Goal: Task Accomplishment & Management: Use online tool/utility

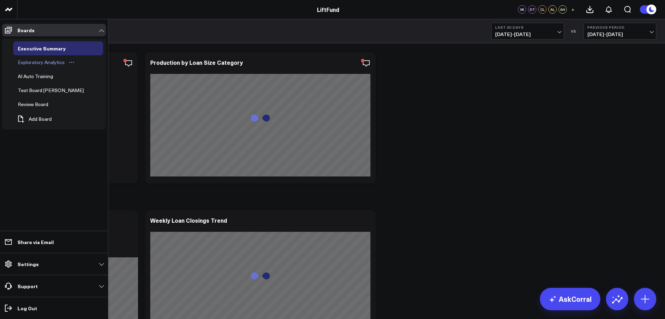
click at [47, 61] on div "Exploratory Analytics" at bounding box center [41, 62] width 50 height 8
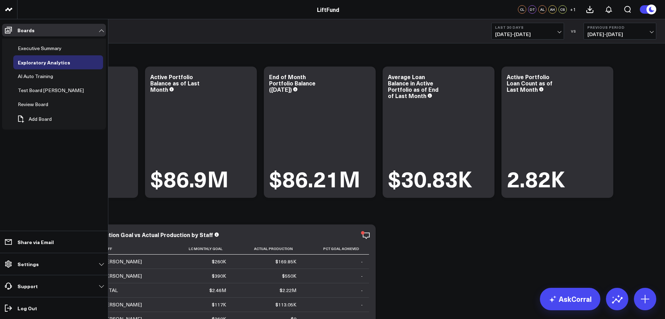
click at [12, 55] on div "Executive Summary Exploratory Analytics AI Auto Training Test Board Alex Review…" at bounding box center [54, 83] width 104 height 91
click at [46, 76] on div "AI Auto Training" at bounding box center [35, 76] width 39 height 8
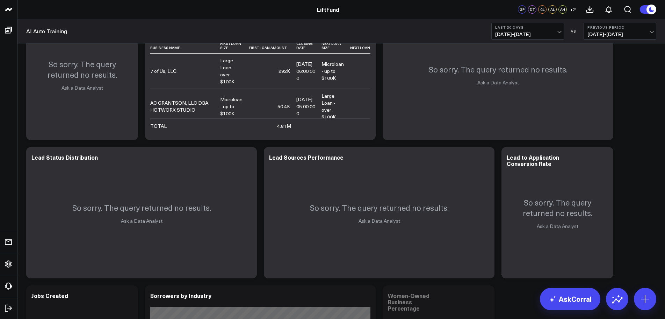
scroll to position [350, 0]
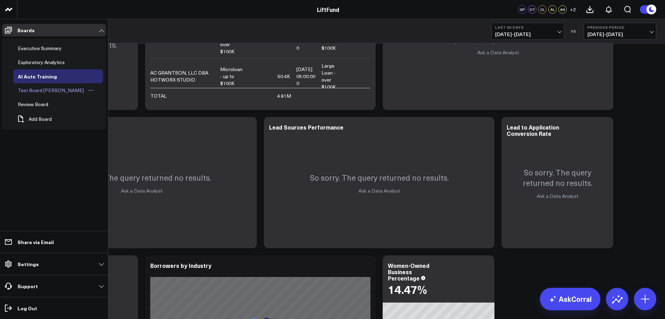
click at [36, 90] on div "Test Board [PERSON_NAME]" at bounding box center [51, 90] width 70 height 8
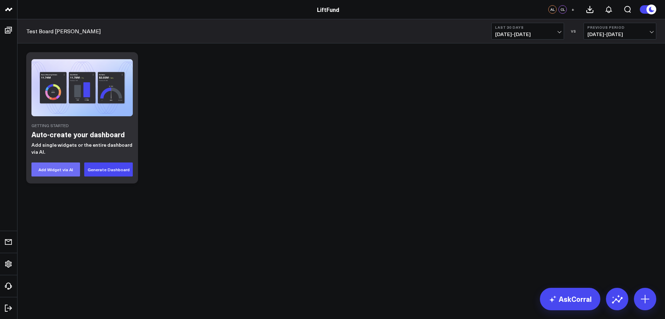
click at [64, 172] on button "Add Widget via AI" at bounding box center [55, 169] width 49 height 14
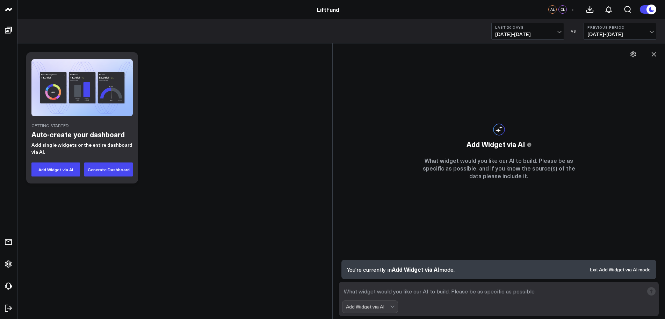
click at [538, 28] on b "Last 30 Days" at bounding box center [527, 27] width 65 height 4
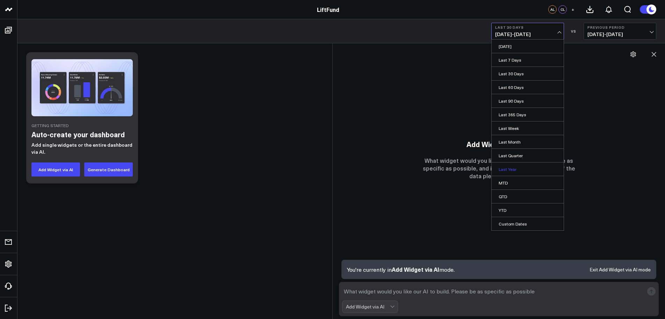
click at [511, 170] on link "Last Year" at bounding box center [528, 168] width 72 height 13
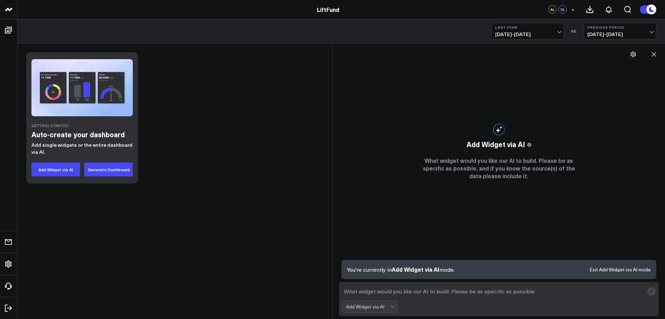
click at [604, 36] on span "[DATE] - [DATE]" at bounding box center [620, 34] width 65 height 6
click at [536, 28] on b "Last Year" at bounding box center [527, 27] width 65 height 4
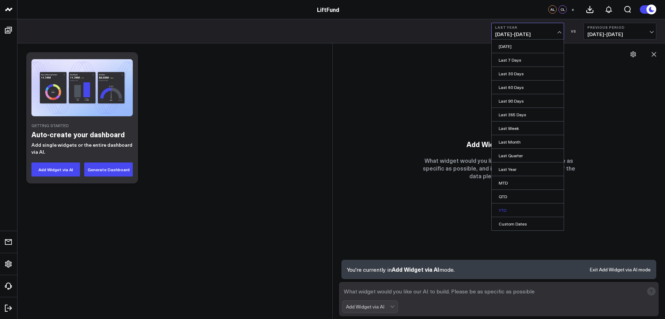
click at [500, 210] on link "YTD" at bounding box center [528, 209] width 72 height 13
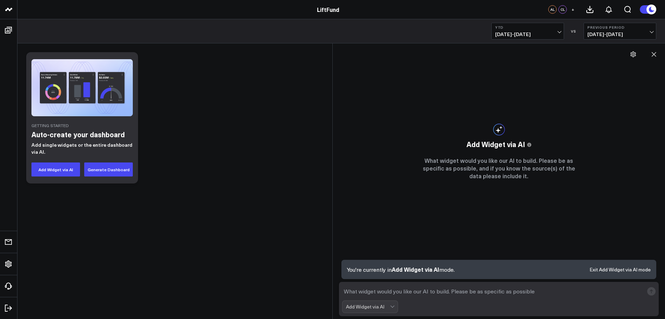
click at [452, 292] on textarea at bounding box center [493, 291] width 302 height 13
click at [532, 291] on textarea "Provide the number of loans closed in" at bounding box center [493, 291] width 302 height 13
type textarea "Provide the number of loans closed in [GEOGRAPHIC_DATA]"
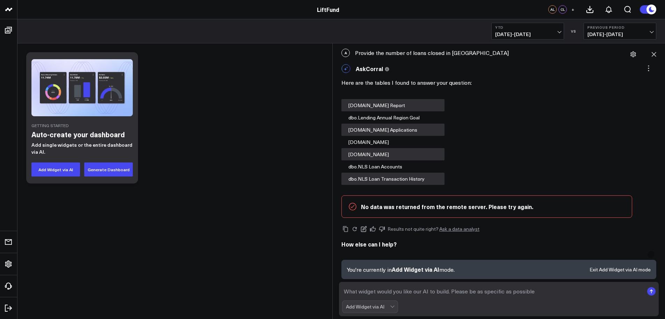
click at [511, 207] on p "No data was returned from the remote server. Please try again." at bounding box center [493, 206] width 264 height 8
click at [482, 288] on textarea at bounding box center [493, 291] width 302 height 13
click at [410, 269] on span "Add Widget via AI" at bounding box center [416, 269] width 48 height 8
click at [470, 204] on p "No data was returned from the remote server. Please try again." at bounding box center [493, 206] width 264 height 8
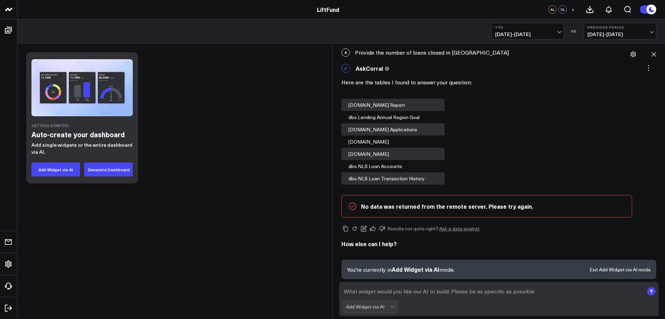
click at [371, 306] on div "Add Widget via AI" at bounding box center [368, 306] width 44 height 6
click at [366, 254] on div "AskCorral" at bounding box center [373, 255] width 49 height 7
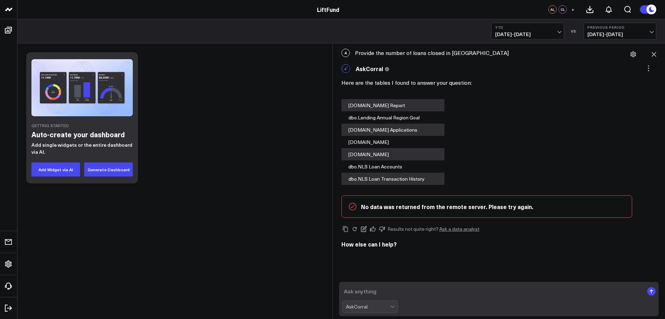
click at [413, 287] on textarea at bounding box center [493, 291] width 302 height 13
click at [385, 294] on textarea at bounding box center [493, 291] width 302 height 13
click at [371, 307] on div "AskCorral" at bounding box center [368, 306] width 44 height 6
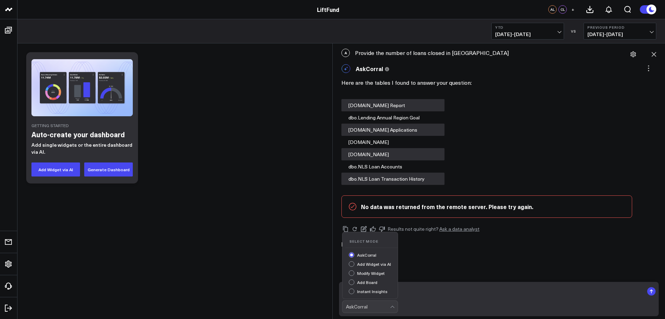
click at [371, 273] on div "Modify Widget" at bounding box center [373, 273] width 49 height 7
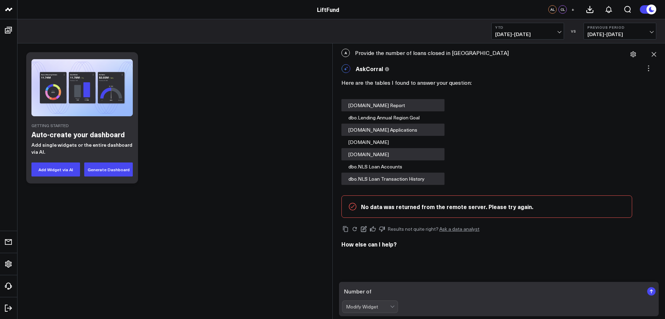
click at [410, 297] on textarea "Number of" at bounding box center [493, 291] width 302 height 13
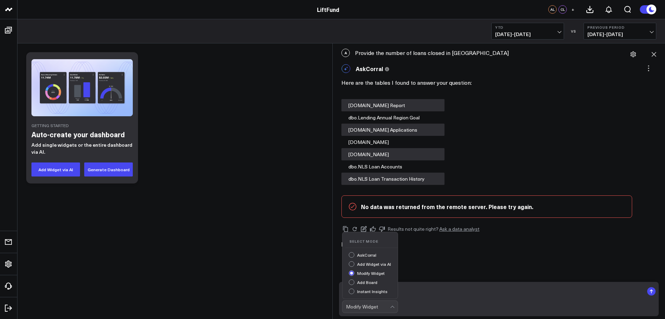
click at [390, 311] on span at bounding box center [390, 306] width 0 height 12
click at [372, 253] on div "AskCorral" at bounding box center [373, 255] width 49 height 7
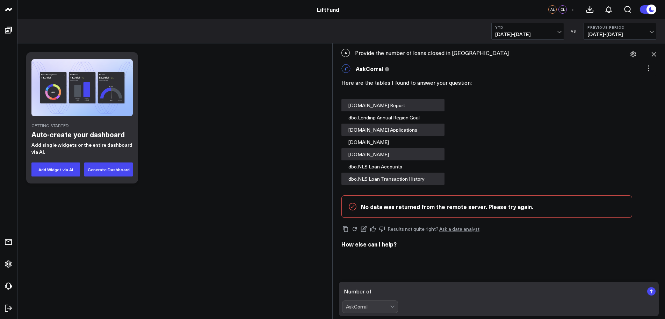
click at [389, 295] on textarea "Number of" at bounding box center [493, 291] width 302 height 13
type textarea "Number of loans in [GEOGRAPHIC_DATA]"
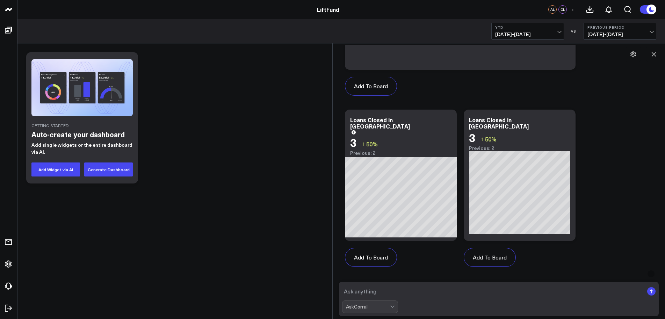
scroll to position [597, 0]
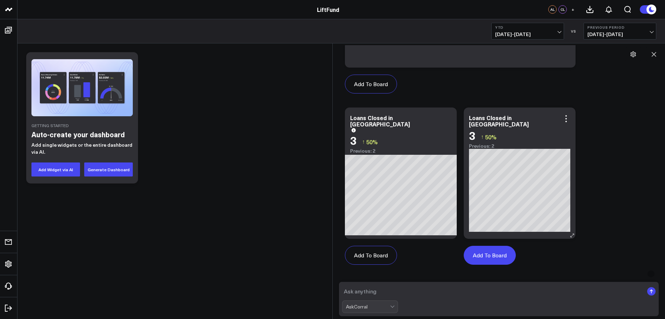
click at [494, 255] on button "Add To Board" at bounding box center [490, 254] width 52 height 19
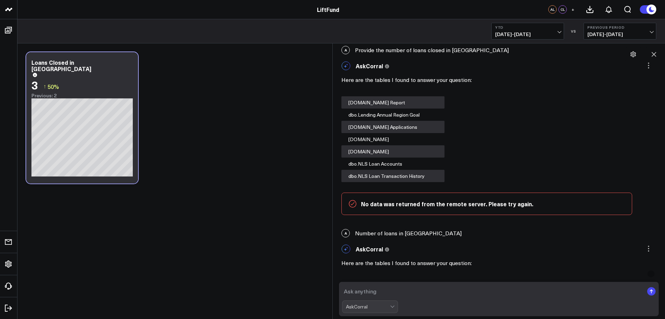
scroll to position [0, 0]
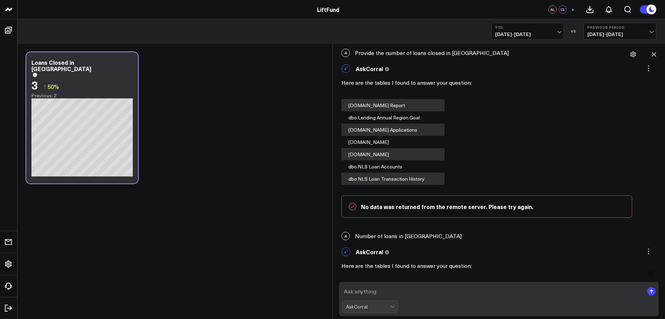
click at [384, 307] on div "AskCorral" at bounding box center [368, 306] width 44 height 6
click at [369, 302] on div "AskCorral" at bounding box center [368, 306] width 44 height 12
click at [428, 289] on textarea at bounding box center [493, 291] width 302 height 13
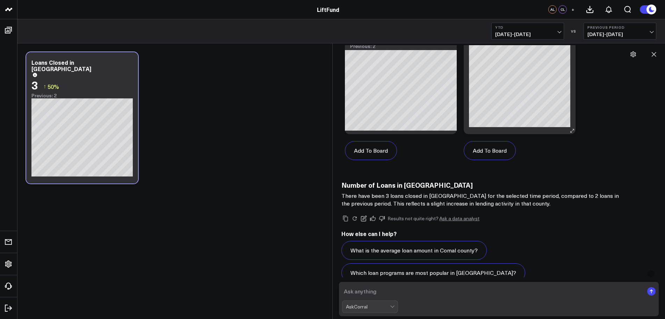
scroll to position [714, 0]
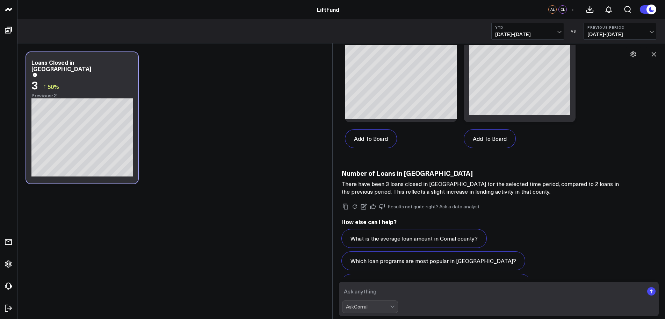
click at [410, 288] on textarea at bounding box center [493, 291] width 302 height 13
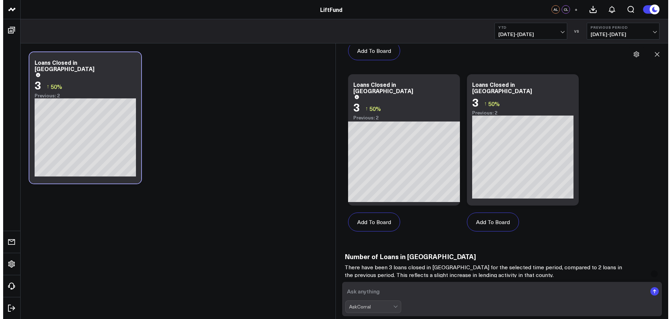
scroll to position [597, 0]
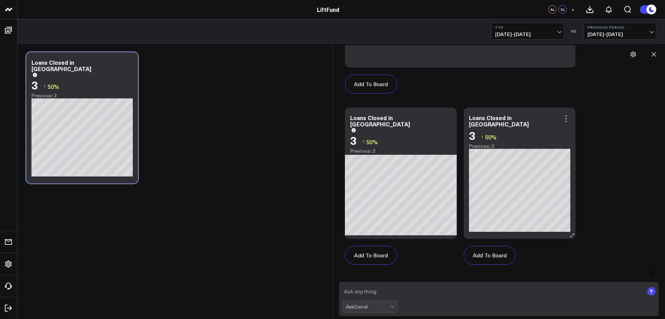
click at [567, 118] on icon at bounding box center [566, 118] width 1 height 1
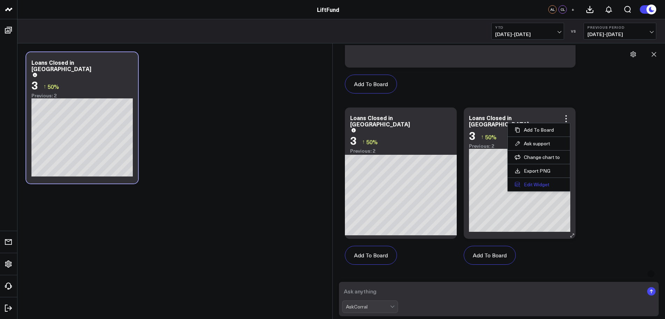
click at [532, 184] on button "Edit Widget" at bounding box center [539, 184] width 48 height 6
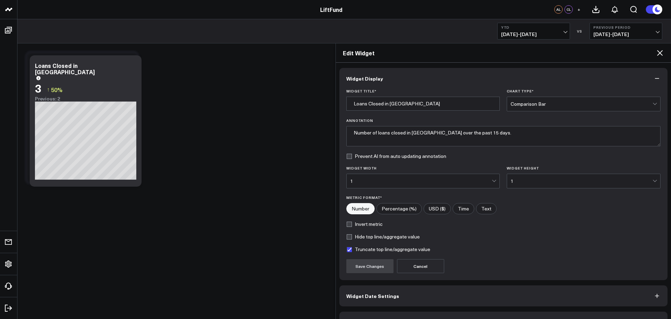
scroll to position [19, 0]
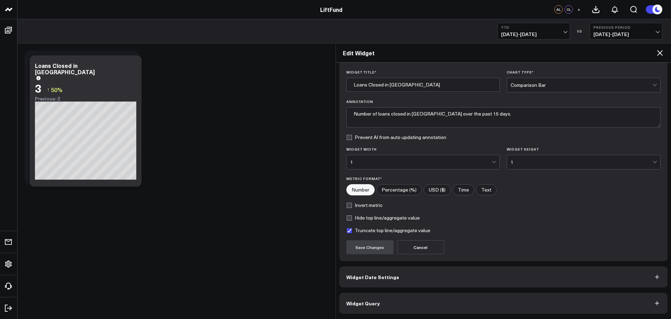
click at [404, 305] on button "Widget Query" at bounding box center [503, 302] width 329 height 21
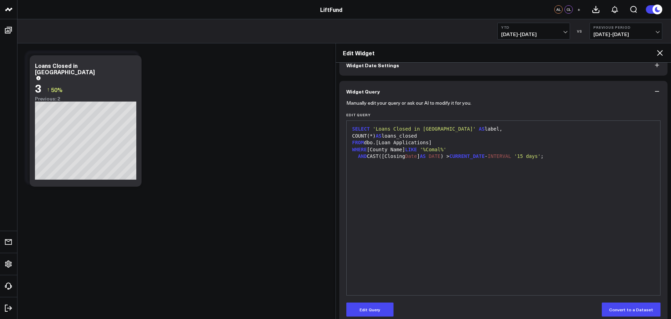
scroll to position [49, 0]
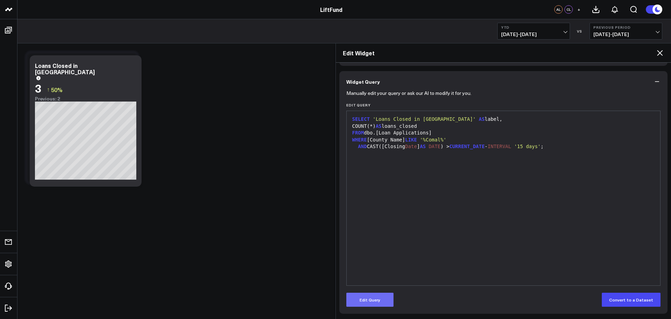
click at [377, 302] on button "Edit Query" at bounding box center [369, 299] width 47 height 14
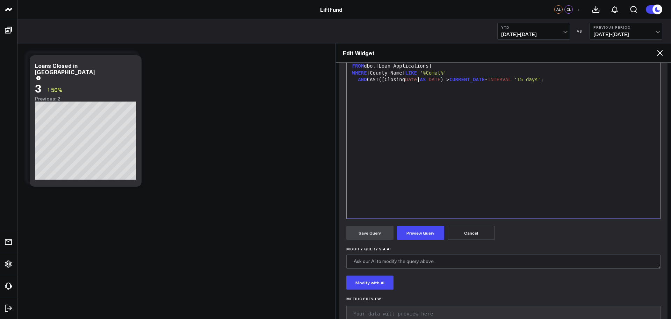
scroll to position [136, 0]
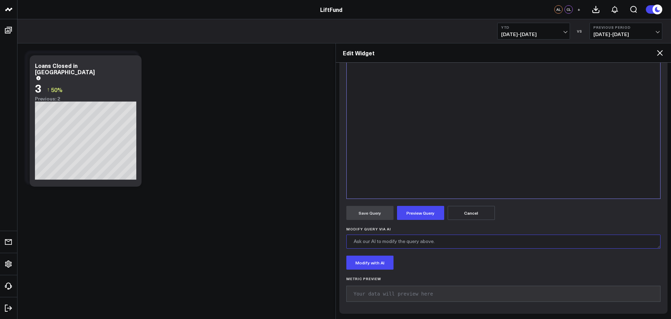
click at [448, 245] on textarea "Modify Query via AI" at bounding box center [503, 241] width 315 height 14
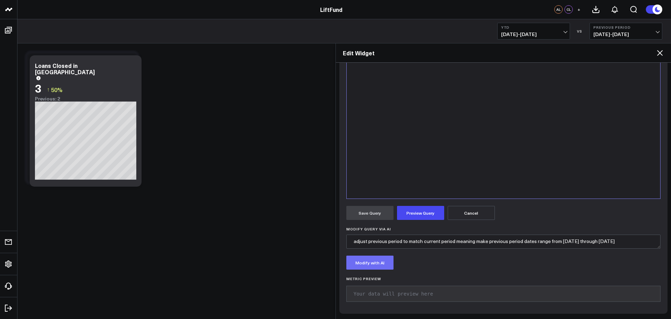
click at [370, 262] on button "Modify with AI" at bounding box center [369, 262] width 47 height 14
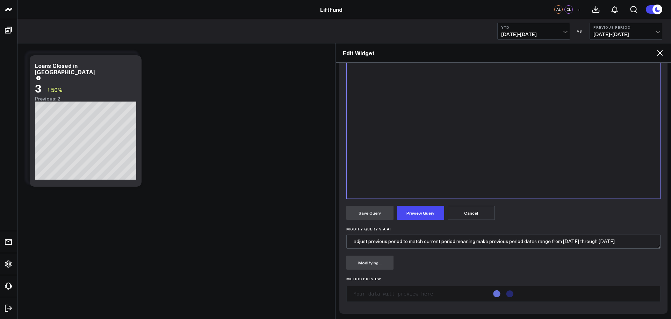
click at [648, 34] on span "[DATE] - [DATE]" at bounding box center [626, 34] width 65 height 6
click at [633, 223] on form "Manually edit your query or ask our AI to modify it for you. Edit Query 9 1 2 3…" at bounding box center [503, 155] width 315 height 301
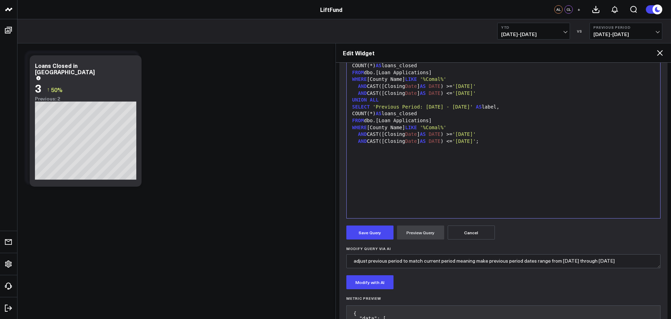
scroll to position [175, 0]
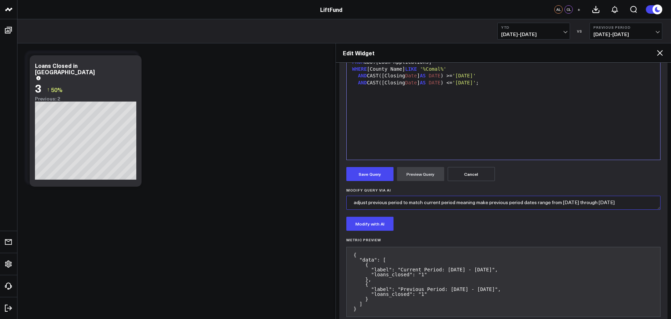
click at [580, 205] on textarea "adjust previous period to match current period meaning make previous period dat…" at bounding box center [503, 202] width 315 height 14
drag, startPoint x: 366, startPoint y: 202, endPoint x: 489, endPoint y: 199, distance: 122.4
click at [489, 199] on textarea "adjust previous period to match current period meaning make previous period dat…" at bounding box center [503, 202] width 315 height 14
type textarea "adjust previous period dates range from [DATE] through [DATE] leave current per…"
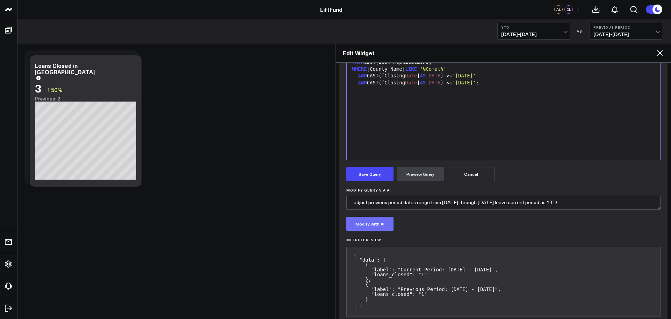
click at [371, 227] on button "Modify with AI" at bounding box center [369, 223] width 47 height 14
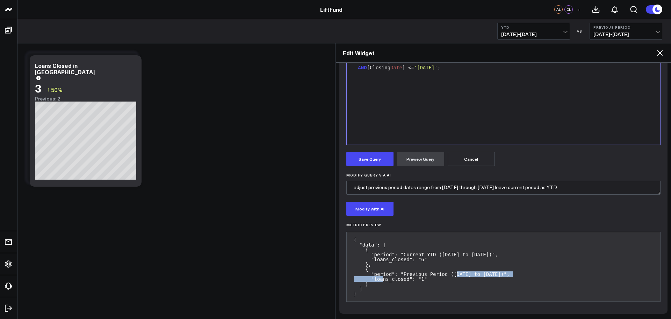
drag, startPoint x: 439, startPoint y: 274, endPoint x: 538, endPoint y: 273, distance: 98.3
click at [538, 273] on pre "{ "data": [ { "period": "Current YTD ([DATE] to [DATE])", "loans_closed": "6" }…" at bounding box center [503, 266] width 315 height 70
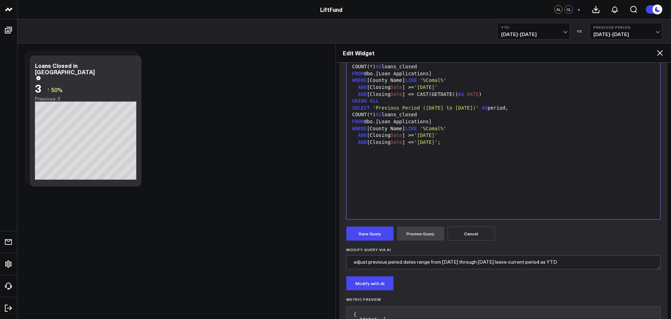
scroll to position [116, 0]
click at [371, 231] on button "Save Query" at bounding box center [369, 232] width 47 height 14
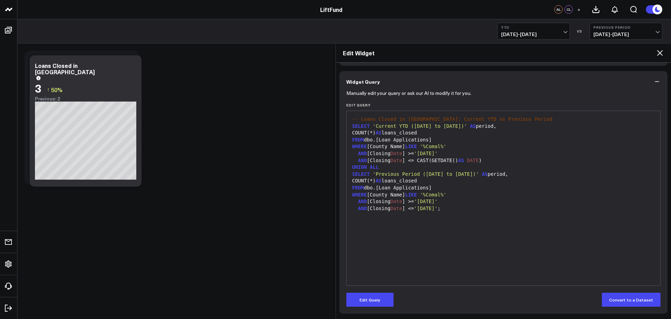
scroll to position [0, 0]
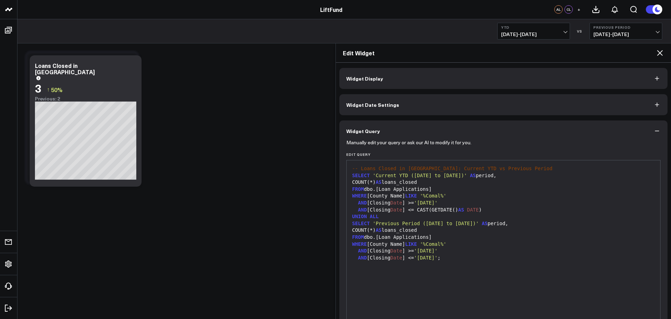
click at [405, 81] on button "Widget Display" at bounding box center [503, 78] width 329 height 21
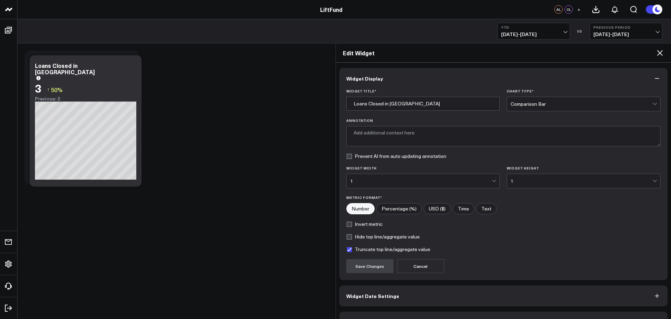
type textarea "Comparison of the number of loans closed in [GEOGRAPHIC_DATA] for the current y…"
click at [405, 81] on button "Widget Display" at bounding box center [503, 78] width 329 height 21
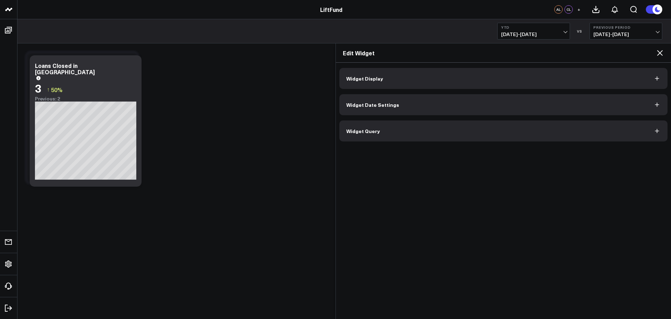
click at [374, 130] on span "Widget Query" at bounding box center [363, 131] width 34 height 6
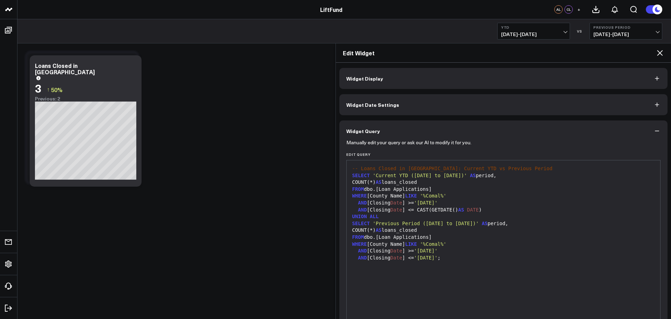
click at [439, 134] on button "Widget Query" at bounding box center [503, 130] width 329 height 21
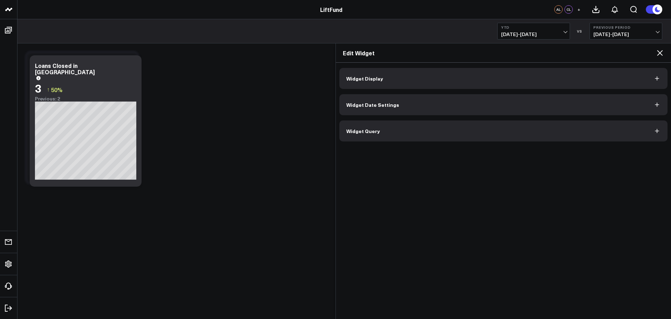
click at [660, 54] on icon at bounding box center [660, 53] width 8 height 8
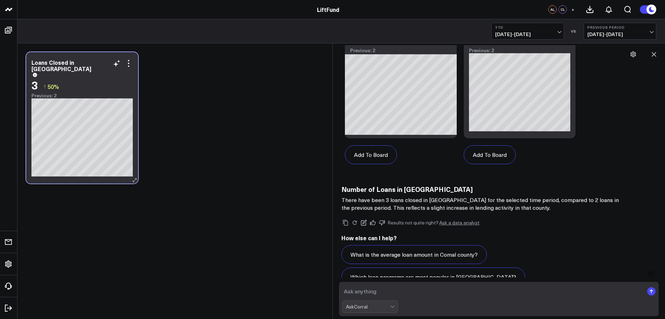
scroll to position [714, 0]
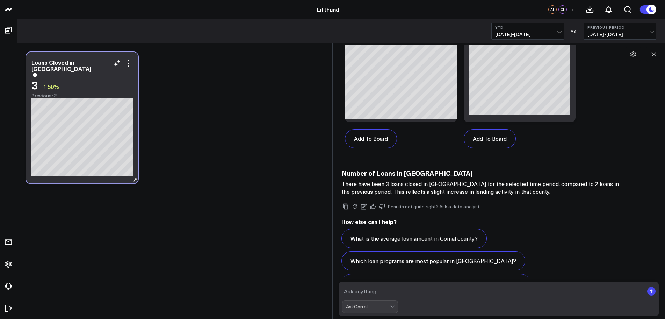
click at [129, 177] on div "Loans Closed in [GEOGRAPHIC_DATA] 3 ↑ 50% Previous: 2" at bounding box center [82, 117] width 112 height 131
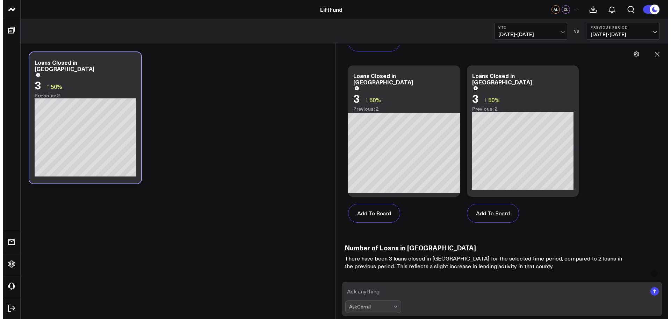
scroll to position [597, 0]
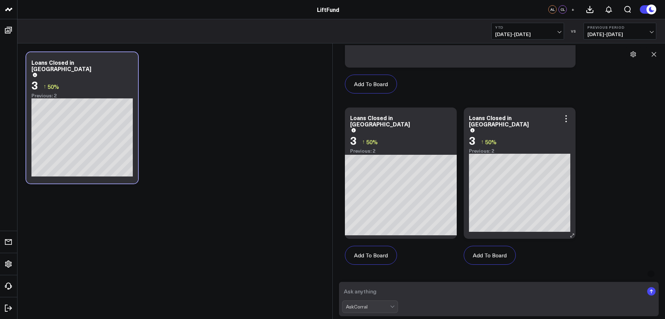
click at [529, 148] on div "Previous: 2" at bounding box center [519, 151] width 101 height 6
click at [567, 119] on icon at bounding box center [566, 118] width 1 height 1
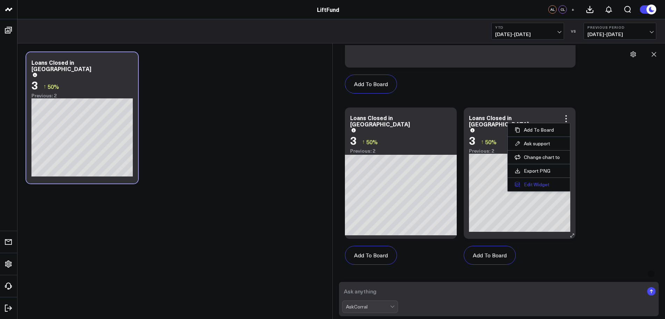
click at [545, 185] on button "Edit Widget" at bounding box center [539, 184] width 48 height 6
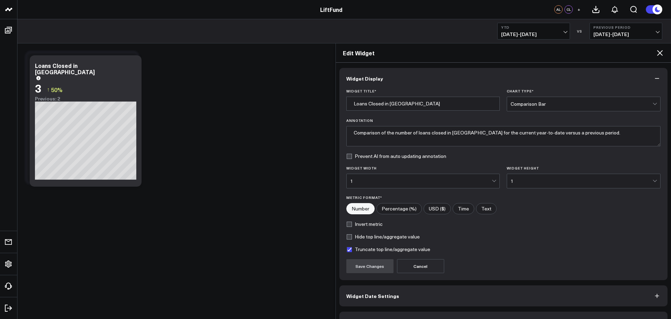
scroll to position [19, 0]
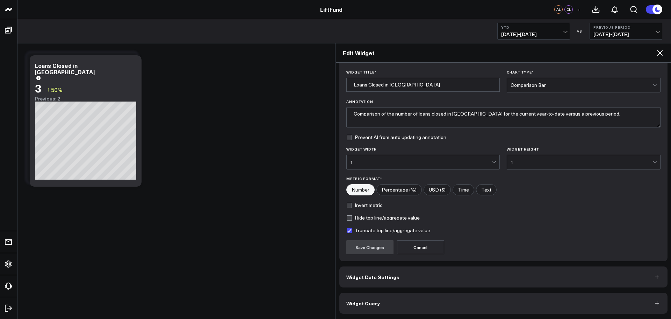
click at [388, 301] on button "Widget Query" at bounding box center [503, 302] width 329 height 21
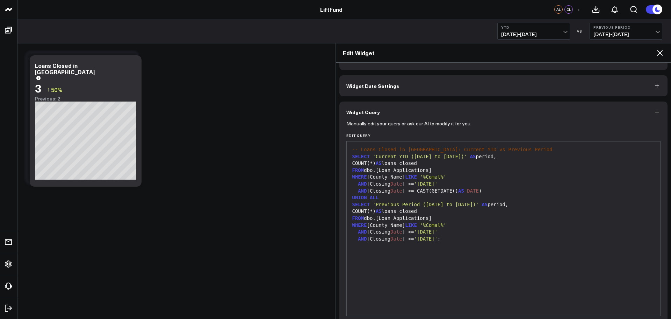
scroll to position [49, 0]
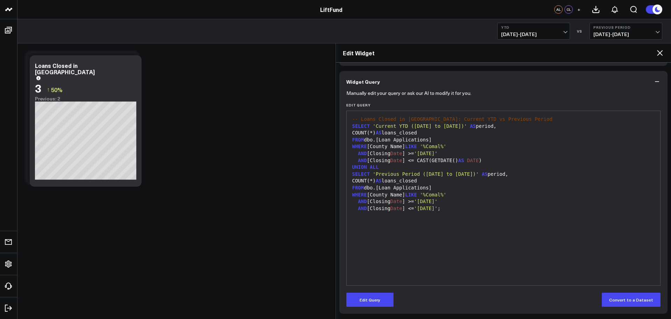
click at [443, 255] on div "-- Loans Closed in [GEOGRAPHIC_DATA]: Current YTD vs Previous Period SELECT 'Cu…" at bounding box center [503, 197] width 307 height 167
click at [654, 81] on icon "button" at bounding box center [657, 81] width 7 height 7
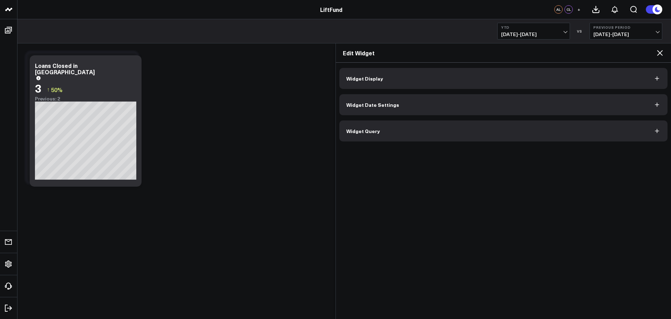
scroll to position [0, 0]
click at [406, 107] on button "Widget Date Settings" at bounding box center [503, 104] width 329 height 21
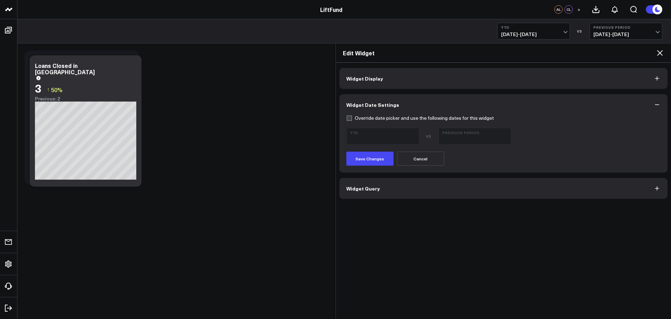
click at [350, 118] on label "Override date picker and use the following dates for this widget" at bounding box center [420, 118] width 148 height 6
click at [350, 118] on input "Override date picker and use the following dates for this widget" at bounding box center [349, 118] width 6 height 6
click at [485, 136] on span "[DATE] - [DATE]" at bounding box center [475, 139] width 65 height 6
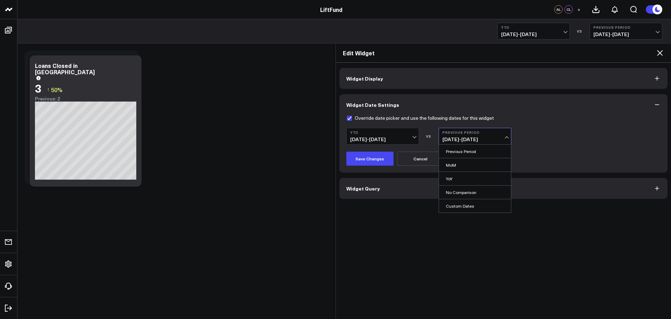
click at [485, 136] on span "[DATE] - [DATE]" at bounding box center [475, 139] width 65 height 6
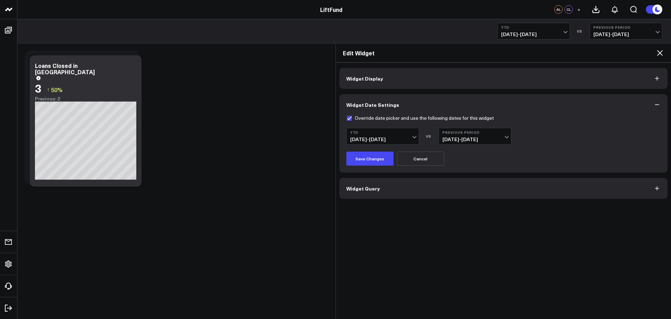
click at [380, 116] on label "Override date picker and use the following dates for this widget" at bounding box center [420, 118] width 148 height 6
click at [352, 116] on input "Override date picker and use the following dates for this widget" at bounding box center [349, 118] width 6 height 6
checkbox input "false"
click at [442, 160] on button "Cancel" at bounding box center [420, 158] width 47 height 14
click at [403, 184] on button "Widget Query" at bounding box center [503, 188] width 329 height 21
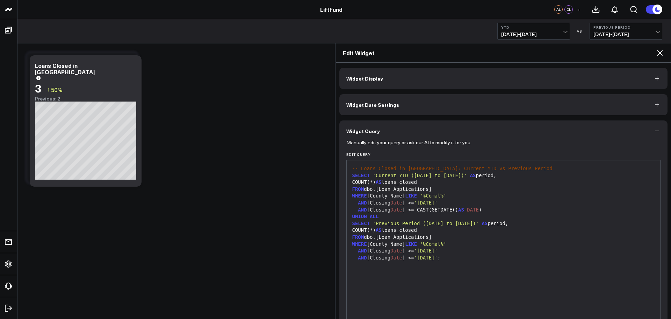
click at [655, 131] on icon "button" at bounding box center [657, 130] width 7 height 7
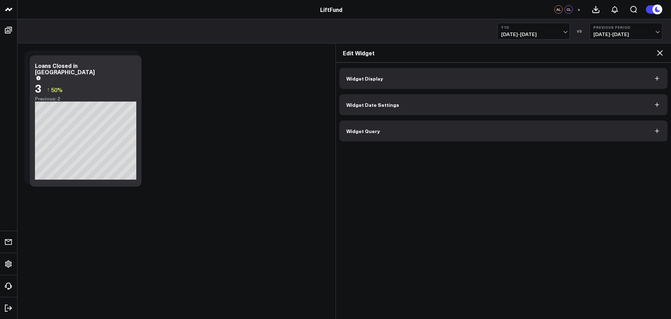
click at [379, 81] on span "Widget Display" at bounding box center [364, 79] width 37 height 6
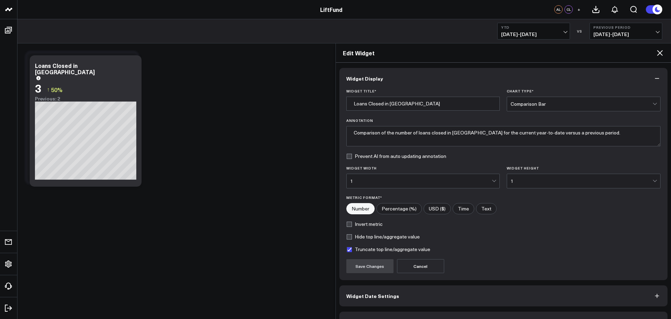
click at [656, 78] on icon "button" at bounding box center [657, 78] width 7 height 7
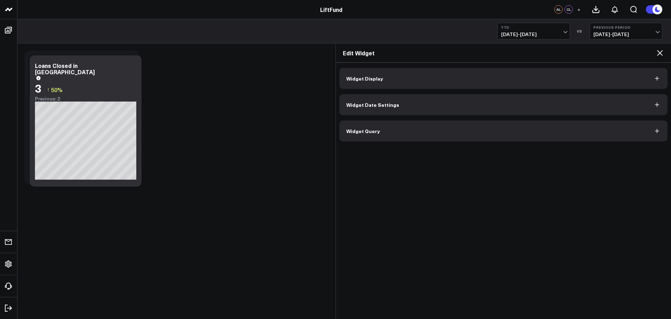
click at [658, 52] on icon at bounding box center [660, 53] width 8 height 8
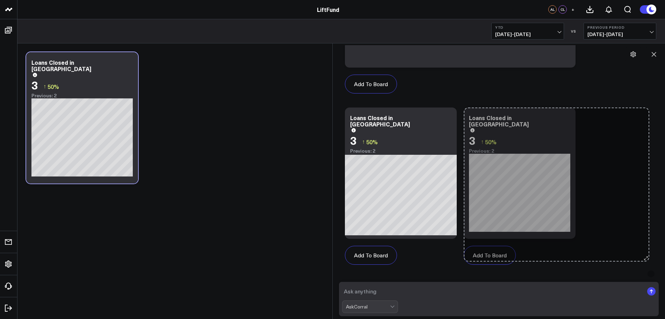
drag, startPoint x: 573, startPoint y: 234, endPoint x: 647, endPoint y: 224, distance: 74.5
click at [647, 224] on div "Add To Board Executive Summary Exploratory Analytics AI Auto Training Test Boar…" at bounding box center [499, 104] width 315 height 342
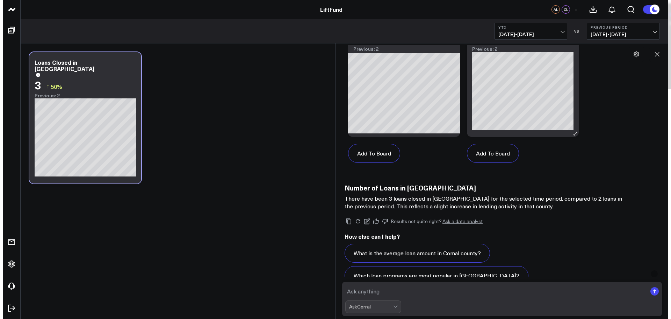
scroll to position [714, 0]
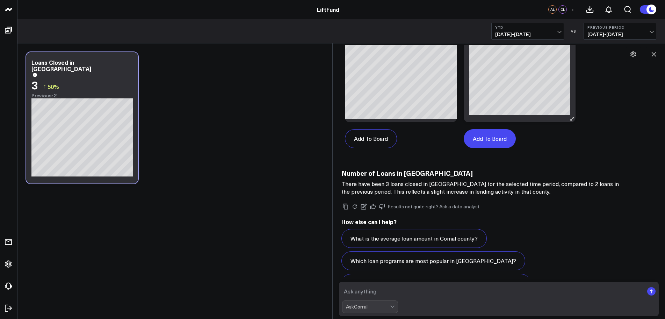
click at [484, 142] on button "Add To Board" at bounding box center [490, 138] width 52 height 19
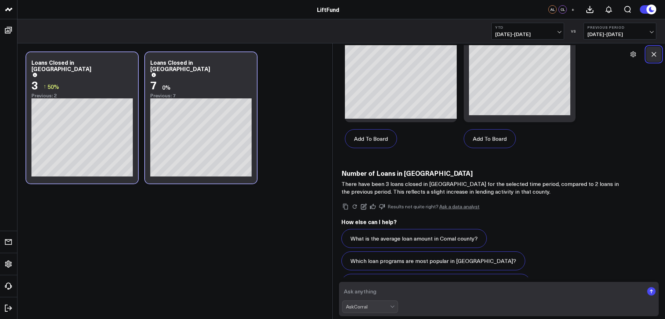
click at [657, 53] on icon at bounding box center [654, 54] width 7 height 7
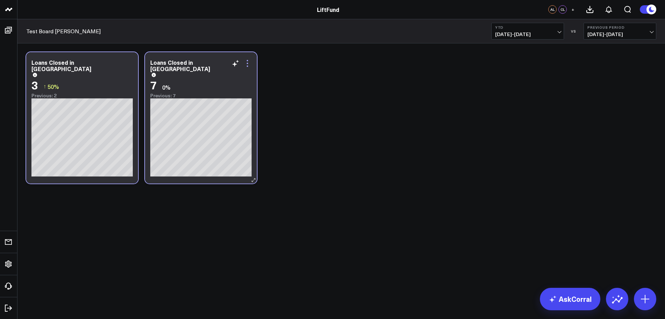
click at [247, 64] on icon at bounding box center [247, 63] width 8 height 8
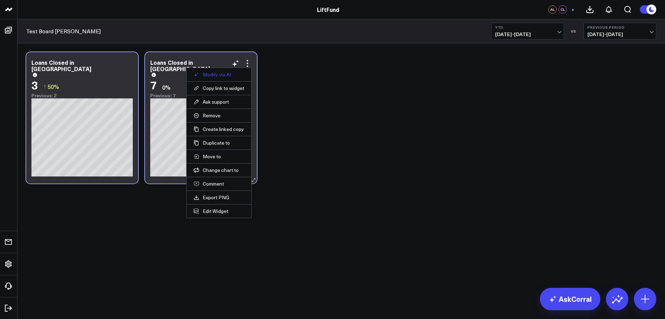
click at [229, 75] on button "Modify via AI" at bounding box center [219, 74] width 51 height 6
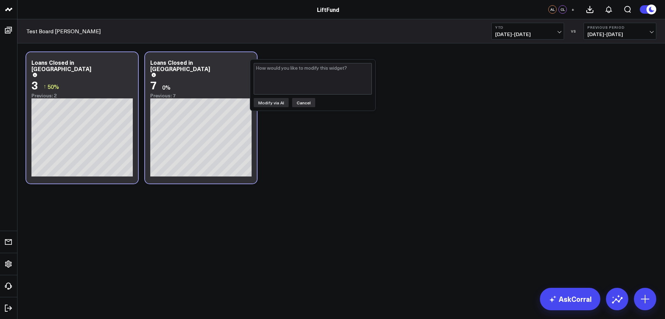
click at [299, 102] on button "Cancel" at bounding box center [303, 102] width 23 height 9
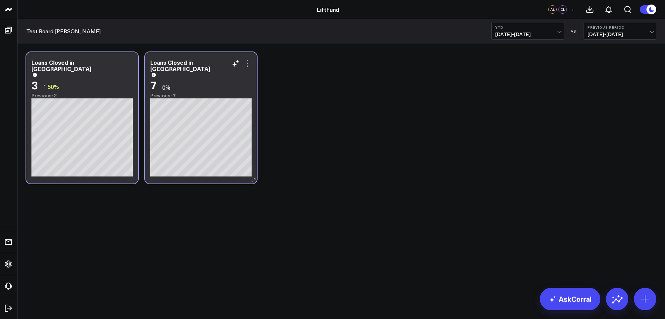
click at [249, 64] on icon at bounding box center [247, 63] width 8 height 8
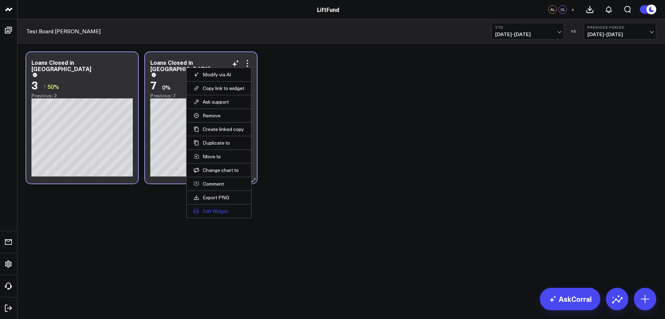
click at [212, 213] on button "Edit Widget" at bounding box center [219, 211] width 51 height 6
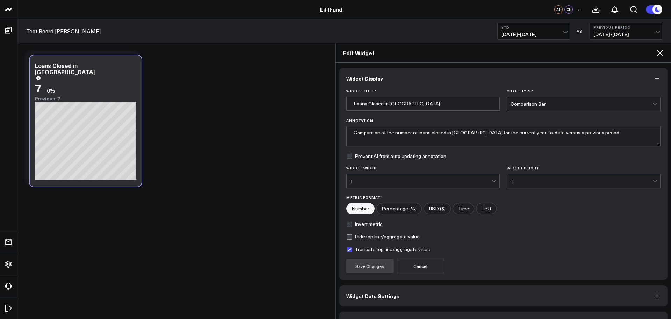
click at [655, 77] on icon "button" at bounding box center [657, 78] width 7 height 7
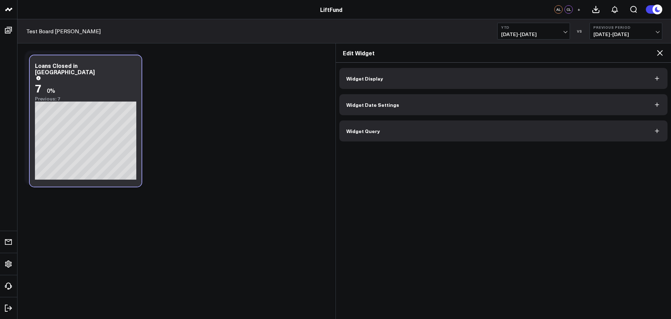
click at [395, 124] on button "Widget Query" at bounding box center [503, 130] width 329 height 21
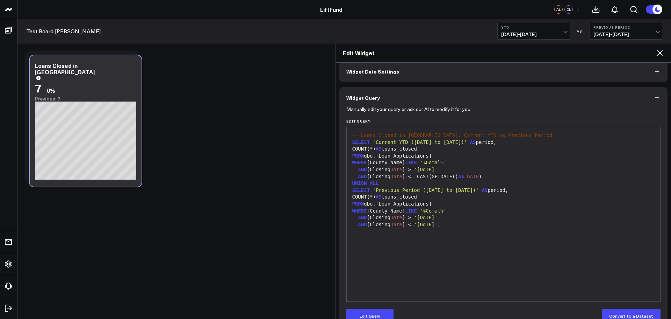
scroll to position [49, 0]
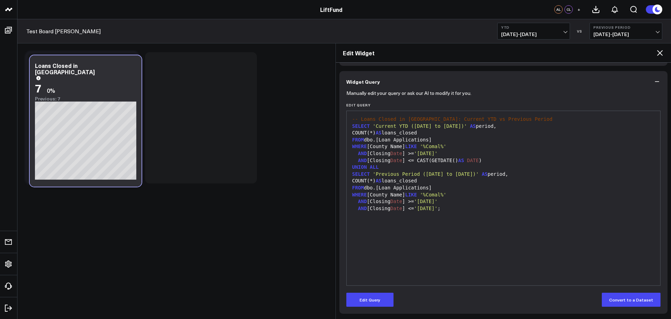
drag, startPoint x: 101, startPoint y: 119, endPoint x: 260, endPoint y: 112, distance: 158.9
click at [260, 112] on div "Modify via AI Copy link to widget Ask support Remove Create linked copy Executi…" at bounding box center [341, 118] width 637 height 138
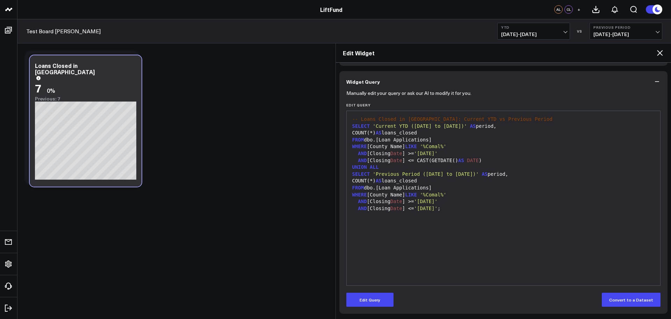
click at [449, 234] on div "-- Loans Closed in [GEOGRAPHIC_DATA]: Current YTD vs Previous Period SELECT 'Cu…" at bounding box center [503, 197] width 307 height 167
click at [378, 300] on button "Edit Query" at bounding box center [369, 299] width 47 height 14
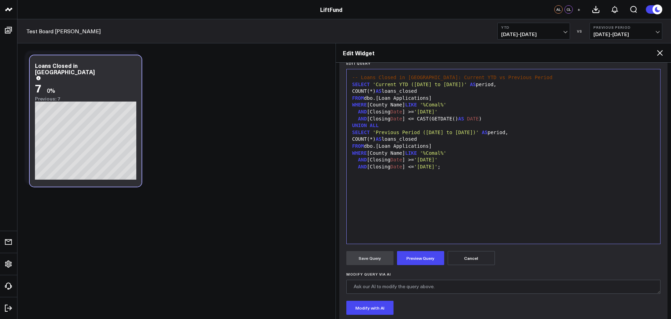
scroll to position [108, 0]
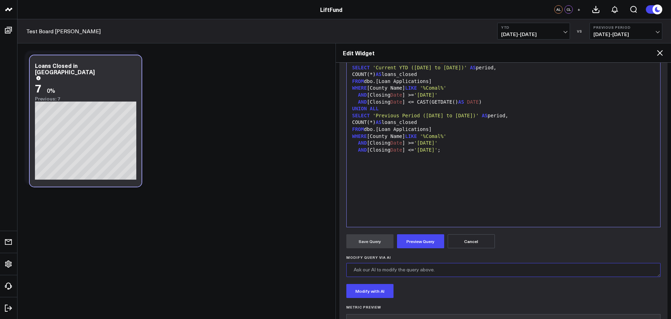
click at [437, 269] on textarea "Modify Query via AI" at bounding box center [503, 270] width 315 height 14
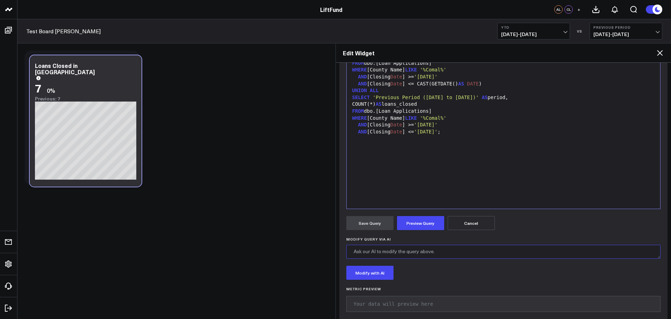
scroll to position [136, 0]
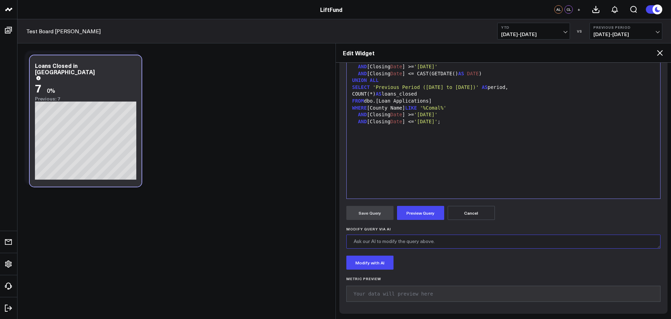
click at [392, 242] on textarea "Modify Query via AI" at bounding box center [503, 241] width 315 height 14
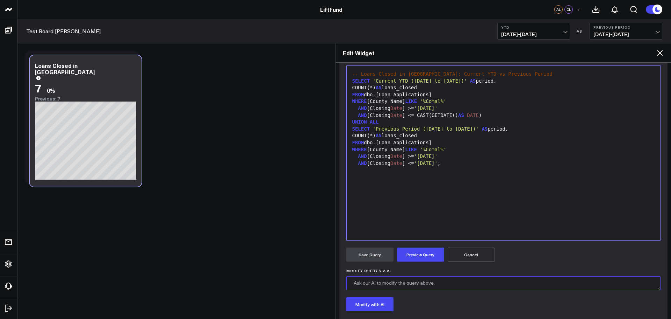
scroll to position [78, 0]
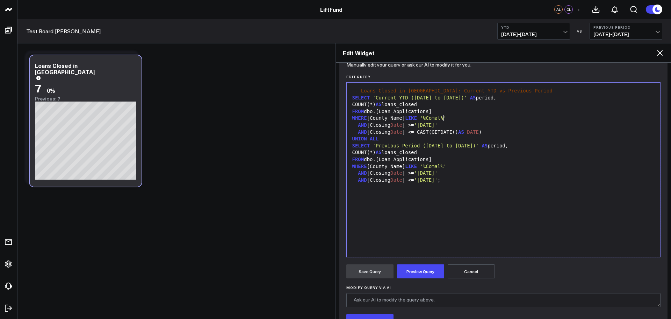
click at [450, 118] on div "WHERE [County Name] LIKE '%Comal%'" at bounding box center [503, 118] width 307 height 7
click at [471, 273] on button "Cancel" at bounding box center [471, 271] width 47 height 14
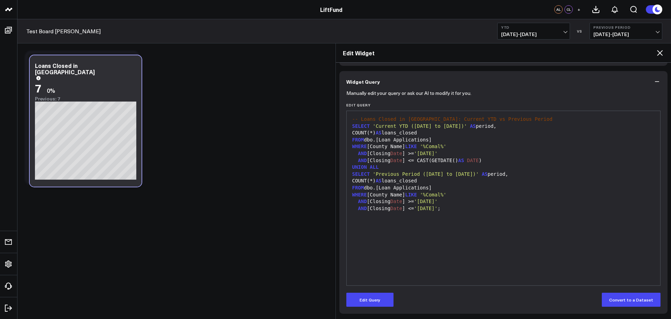
scroll to position [49, 0]
click at [208, 204] on div "Modify via AI Copy link to widget Ask support Remove Create linked copy Executi…" at bounding box center [341, 135] width 648 height 185
click at [656, 55] on h2 "Edit Widget" at bounding box center [499, 53] width 313 height 8
click at [657, 52] on icon at bounding box center [660, 53] width 8 height 8
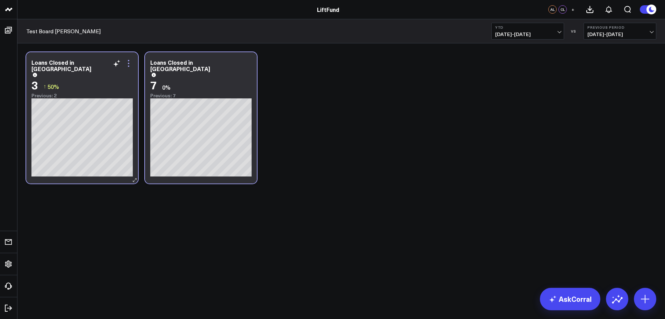
click at [130, 65] on icon at bounding box center [128, 63] width 8 height 8
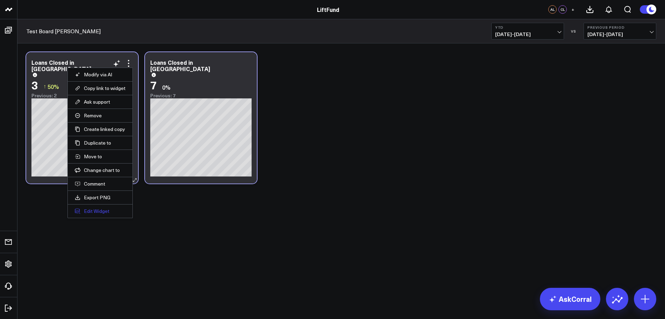
click at [93, 212] on button "Edit Widget" at bounding box center [100, 211] width 51 height 6
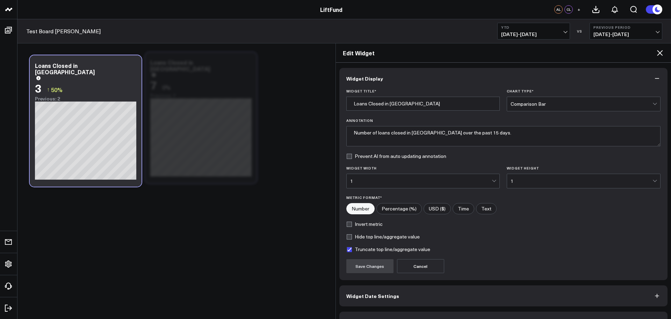
scroll to position [19, 0]
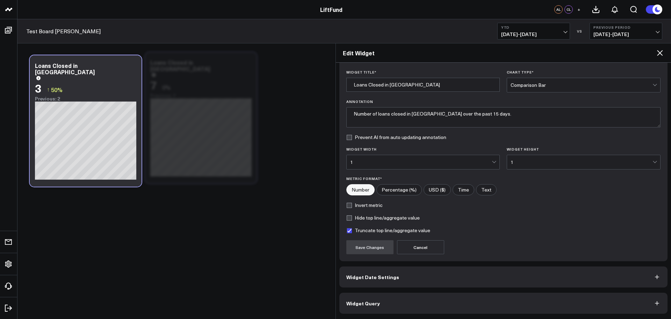
click at [401, 306] on button "Widget Query" at bounding box center [503, 302] width 329 height 21
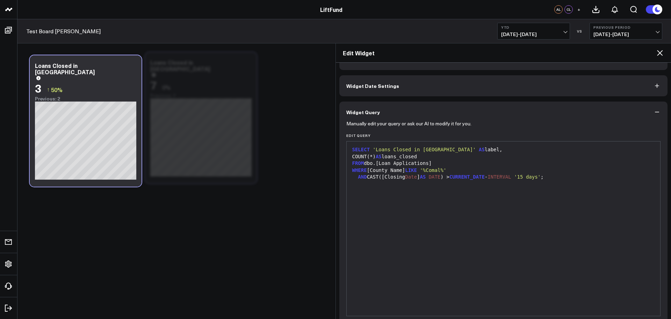
click at [565, 176] on div "AND CAST([Closing Date ] AS DATE ) > CURRENT_DATE - INTERVAL '15 days' ;" at bounding box center [503, 176] width 307 height 7
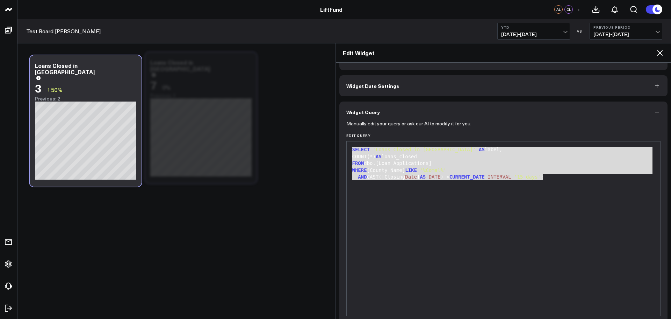
drag, startPoint x: 548, startPoint y: 176, endPoint x: 345, endPoint y: 150, distance: 203.7
click at [345, 150] on div "Manually edit your query or ask our AI to modify it for you. Edit Query 9 1 2 3…" at bounding box center [503, 232] width 329 height 221
copy div "SELECT 'Loans Closed in [GEOGRAPHIC_DATA]' AS label, COUNT(*) AS loans_closed F…"
click at [659, 56] on icon at bounding box center [660, 53] width 8 height 8
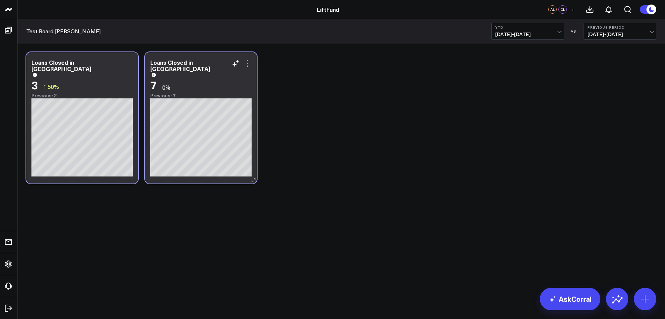
click at [247, 64] on icon at bounding box center [247, 63] width 8 height 8
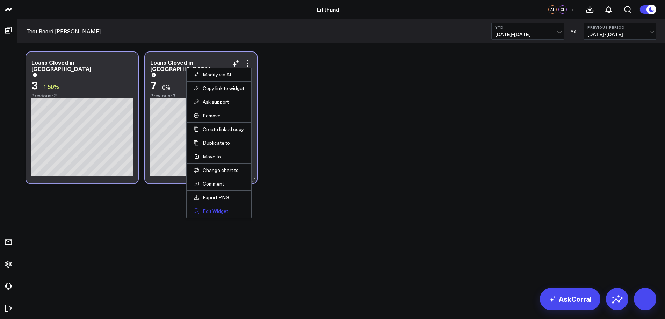
click at [215, 210] on button "Edit Widget" at bounding box center [219, 211] width 51 height 6
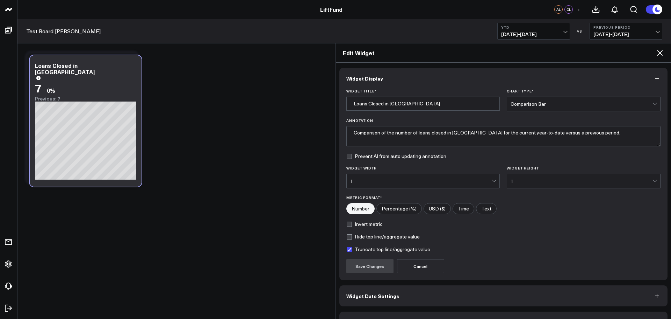
scroll to position [19, 0]
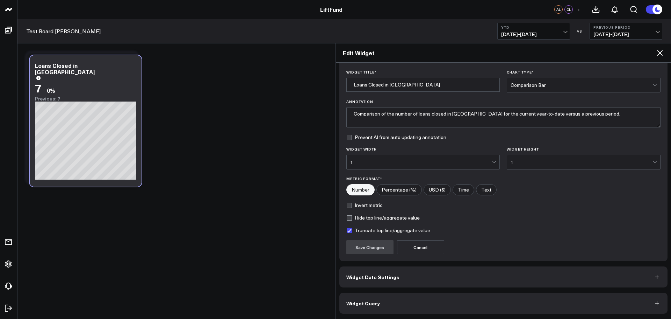
click at [364, 300] on span "Widget Query" at bounding box center [363, 303] width 34 height 6
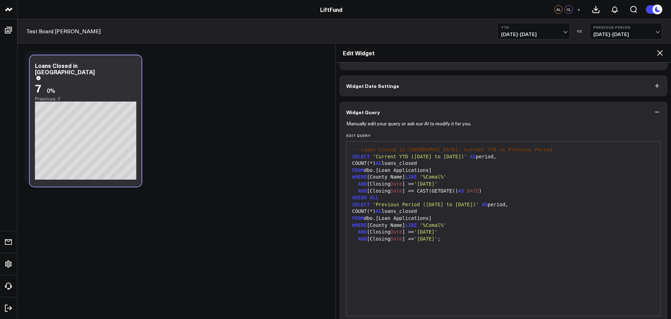
click at [458, 242] on div "AND [Closing Date ] <= '[DATE]' ;" at bounding box center [503, 238] width 307 height 7
click at [470, 246] on div "-- Loans Closed in [GEOGRAPHIC_DATA]: Current YTD vs Previous Period SELECT 'Cu…" at bounding box center [503, 228] width 307 height 167
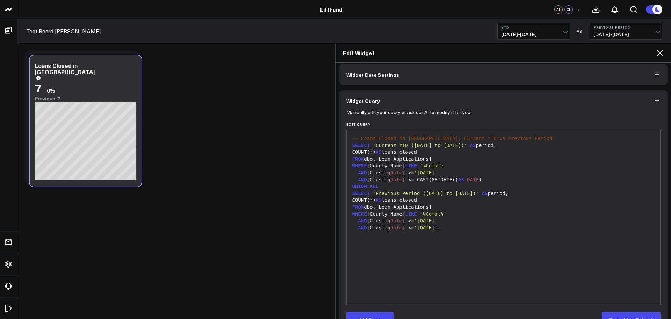
scroll to position [49, 0]
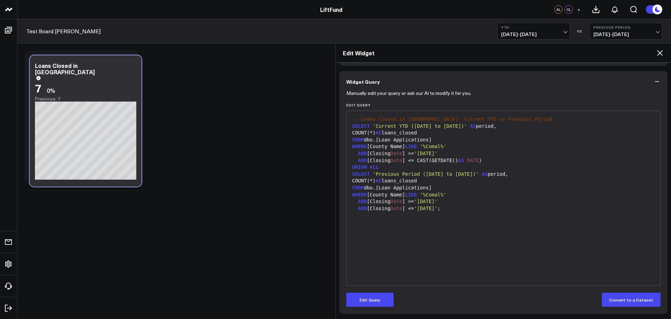
drag, startPoint x: 362, startPoint y: 302, endPoint x: 438, endPoint y: 224, distance: 109.3
click at [363, 302] on button "Edit Query" at bounding box center [369, 299] width 47 height 14
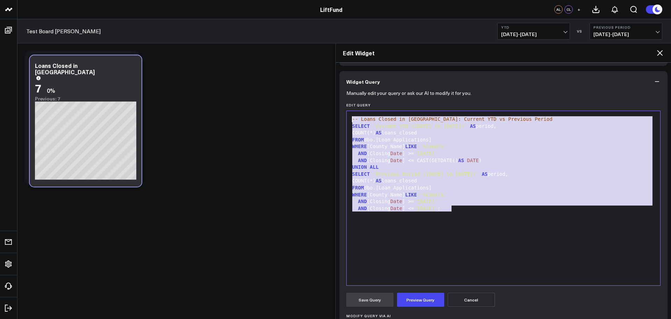
drag, startPoint x: 464, startPoint y: 216, endPoint x: 308, endPoint y: 85, distance: 203.5
click at [308, 85] on body "LiftFund LiftFund AL CL + Test Board Alex YTD [DATE] - [DATE] VS Previous Perio…" at bounding box center [335, 159] width 671 height 319
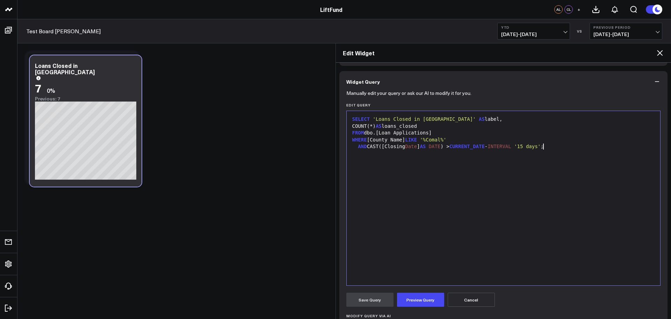
click at [441, 176] on div "SELECT 'Loans Closed in [GEOGRAPHIC_DATA]' AS label, COUNT(*) AS loans_closed F…" at bounding box center [503, 197] width 307 height 167
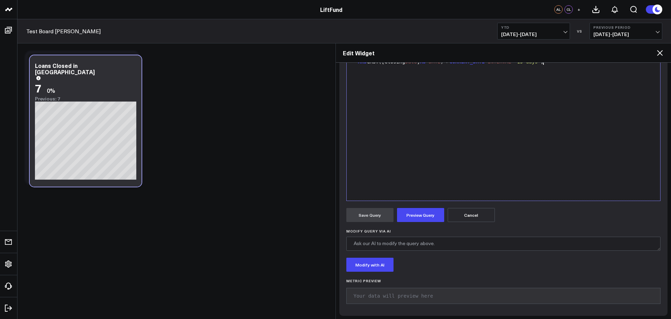
scroll to position [136, 0]
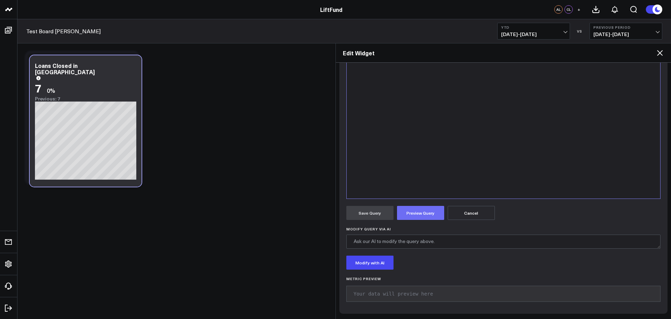
click at [416, 215] on button "Preview Query" at bounding box center [420, 213] width 47 height 14
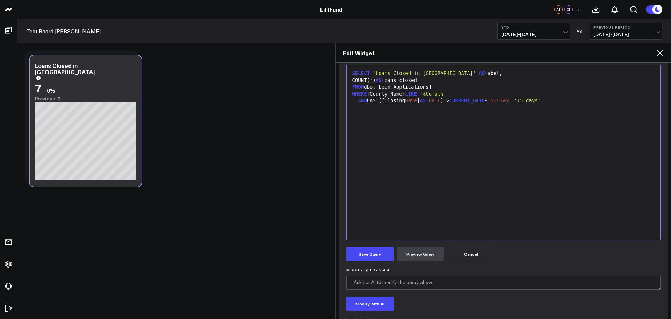
scroll to position [112, 0]
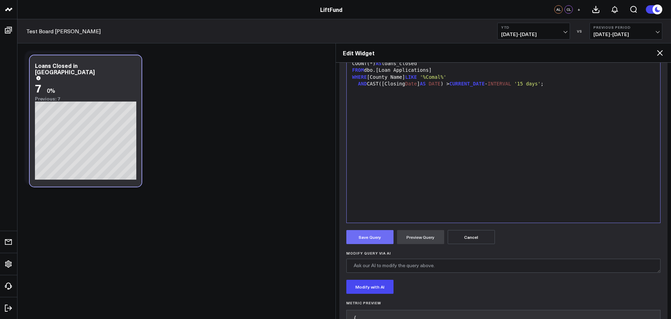
click at [363, 233] on button "Save Query" at bounding box center [369, 237] width 47 height 14
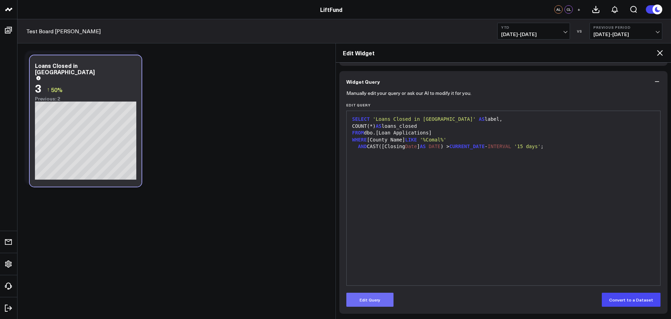
click at [367, 297] on button "Edit Query" at bounding box center [369, 299] width 47 height 14
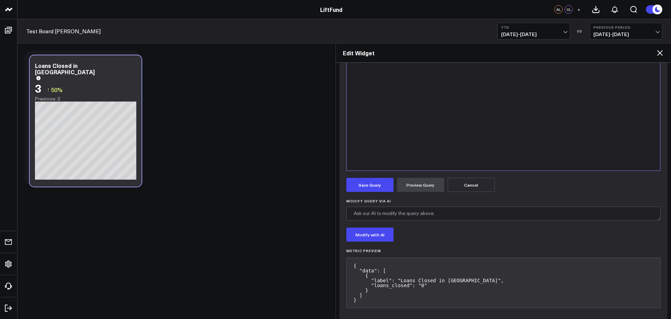
scroll to position [166, 0]
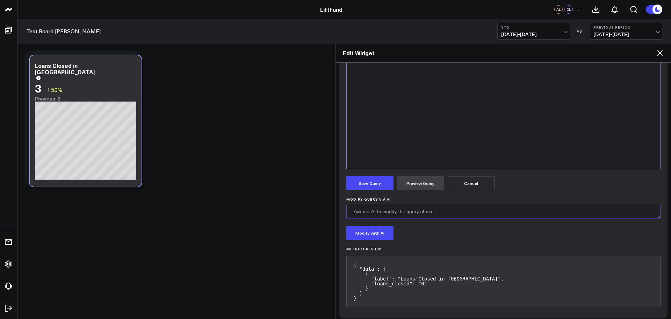
click at [406, 215] on textarea "Modify Query via AI" at bounding box center [503, 212] width 315 height 14
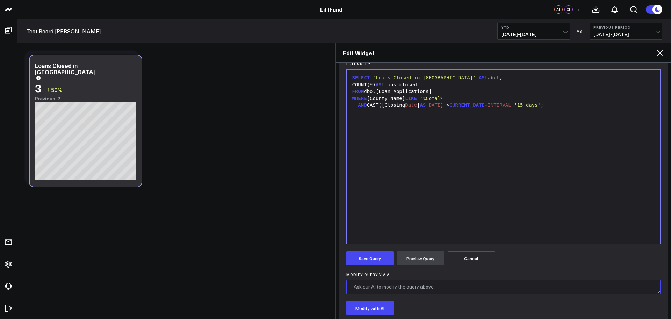
scroll to position [108, 0]
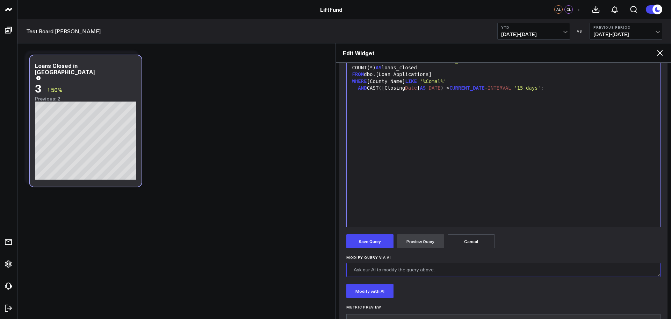
click at [538, 269] on textarea "Modify Query via AI" at bounding box center [503, 270] width 315 height 14
click at [381, 295] on button "Modify with AI" at bounding box center [369, 291] width 47 height 14
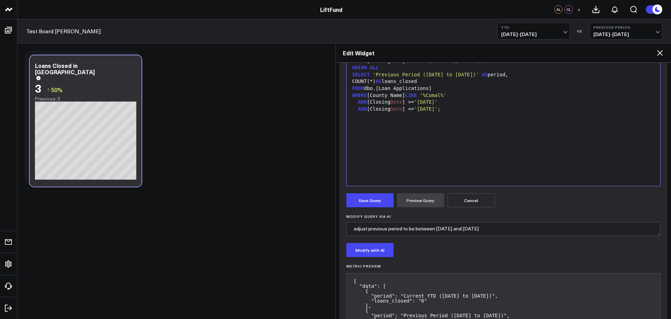
scroll to position [131, 0]
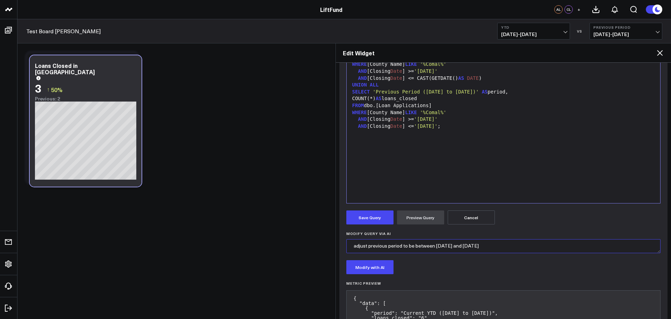
click at [505, 245] on textarea "adjust previous period to be between [DATE] and [DATE]" at bounding box center [503, 246] width 315 height 14
type textarea "adjust previous period to be between [DATE] and [DATE] and current period to be…"
click at [380, 267] on button "Modify with AI" at bounding box center [369, 267] width 47 height 14
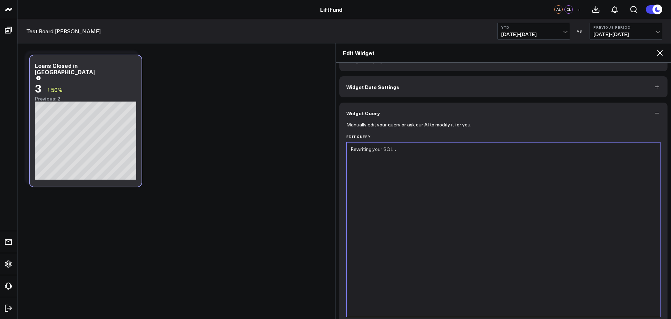
scroll to position [0, 0]
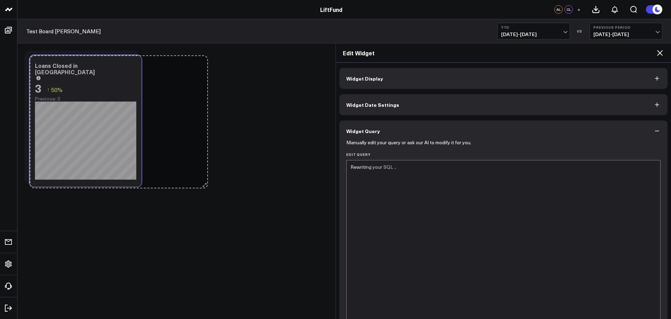
drag, startPoint x: 162, startPoint y: 234, endPoint x: 290, endPoint y: 237, distance: 128.0
click at [288, 237] on body "LiftFund LiftFund AL CL + Test Board Alex YTD [DATE] - [DATE] VS Previous Perio…" at bounding box center [335, 159] width 671 height 319
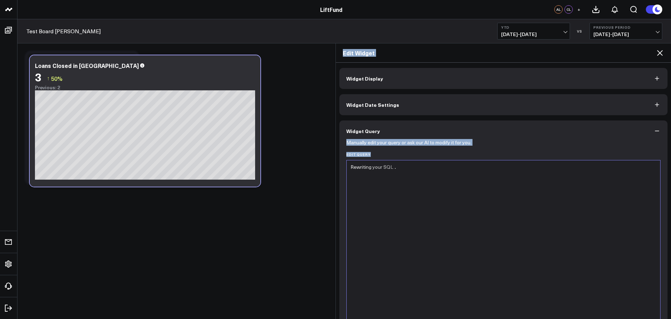
click at [335, 238] on body "LiftFund LiftFund AL CL + Test Board Alex YTD [DATE] - [DATE] VS Previous Perio…" at bounding box center [335, 159] width 671 height 319
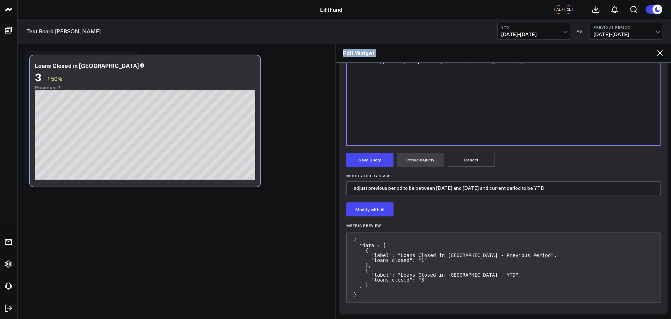
scroll to position [190, 0]
click at [389, 161] on button "Save Query" at bounding box center [369, 159] width 47 height 14
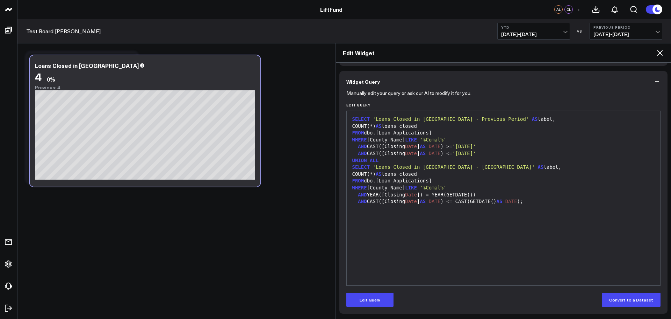
click at [534, 256] on div "SELECT 'Loans Closed in [GEOGRAPHIC_DATA] - Previous Period' AS label, COUNT(*)…" at bounding box center [503, 197] width 307 height 167
click at [655, 80] on icon "button" at bounding box center [657, 81] width 7 height 7
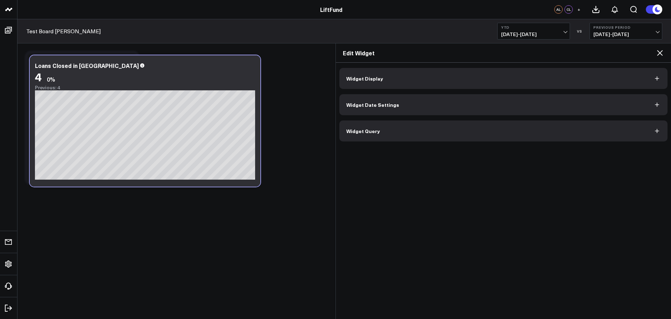
click at [659, 53] on icon at bounding box center [660, 53] width 8 height 8
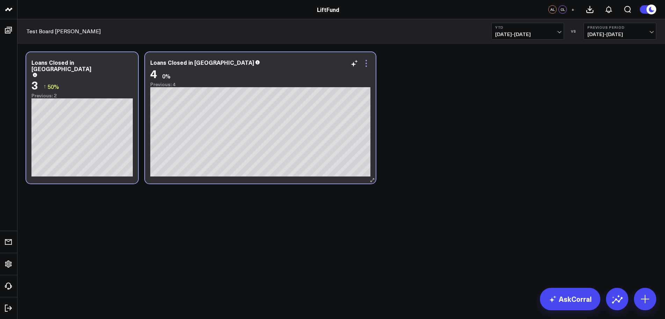
click at [364, 67] on icon at bounding box center [366, 63] width 8 height 8
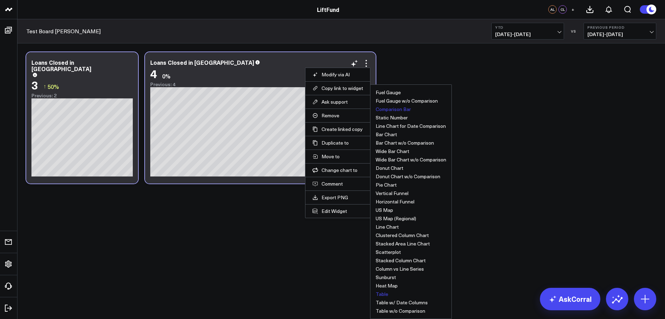
click at [379, 296] on button "Table" at bounding box center [382, 293] width 13 height 5
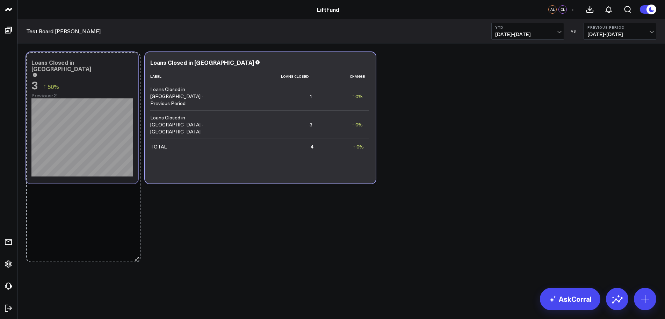
drag, startPoint x: 135, startPoint y: 180, endPoint x: 137, endPoint y: 259, distance: 78.7
click at [137, 259] on body "LiftFund LiftFund AL CL + Test Board Alex YTD [DATE] - [DATE] VS Previous Perio…" at bounding box center [332, 159] width 665 height 319
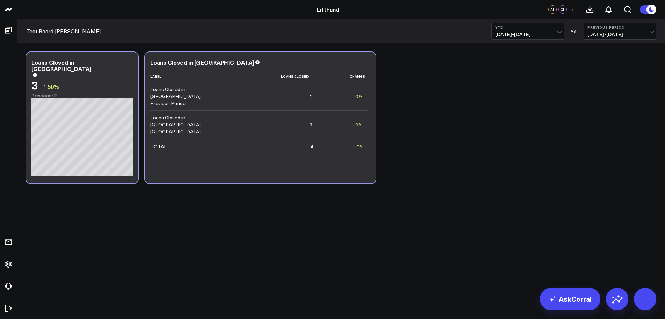
click at [524, 156] on div "Modify via AI Copy link to widget Ask support Remove Create linked copy Executi…" at bounding box center [341, 118] width 637 height 138
click at [366, 64] on icon at bounding box center [366, 63] width 8 height 8
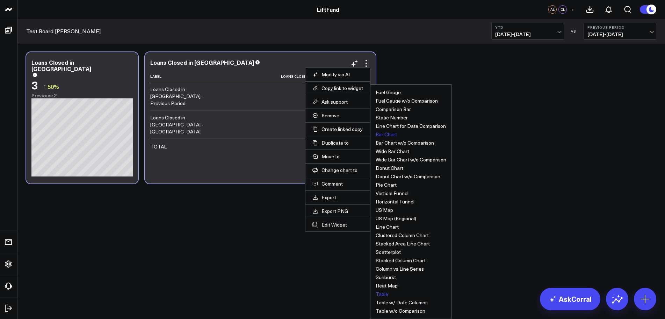
click at [394, 135] on button "Bar Chart" at bounding box center [386, 134] width 21 height 5
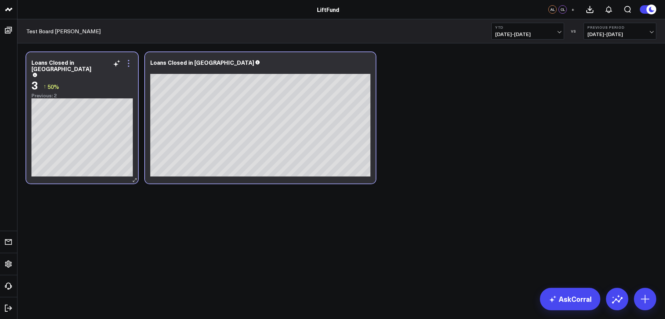
click at [129, 63] on icon at bounding box center [128, 63] width 1 height 1
click at [367, 65] on icon at bounding box center [366, 63] width 8 height 8
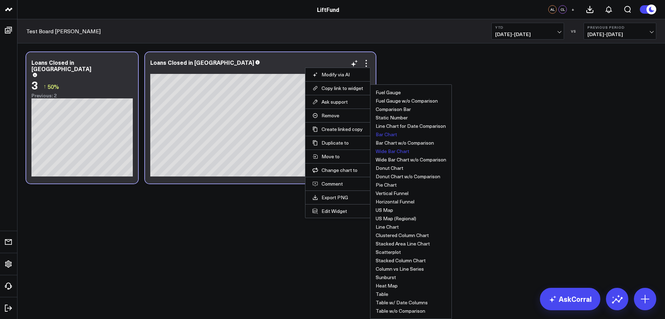
click at [400, 153] on button "Wide Bar Chart" at bounding box center [393, 151] width 34 height 5
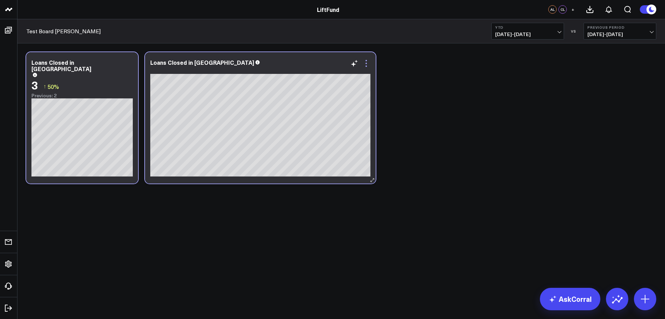
click at [366, 63] on icon at bounding box center [366, 63] width 8 height 8
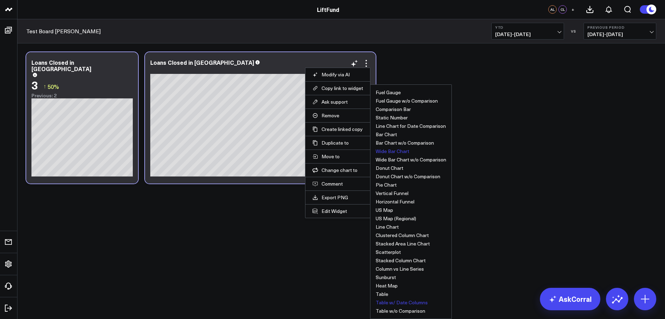
click at [413, 303] on button "Table w/ Date Columns" at bounding box center [402, 302] width 52 height 5
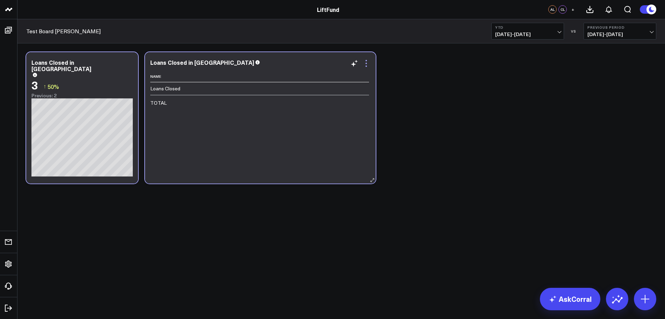
click at [368, 62] on icon at bounding box center [366, 63] width 8 height 8
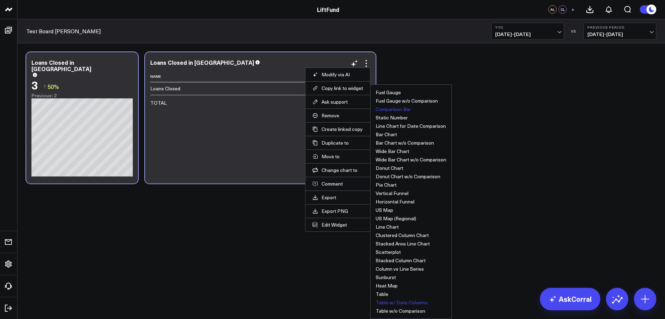
click at [406, 108] on button "Comparison Bar" at bounding box center [393, 109] width 35 height 5
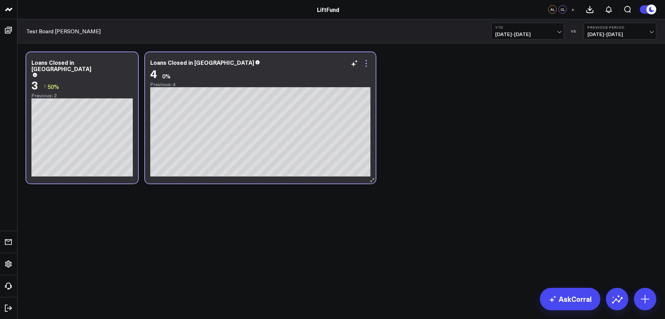
click at [367, 64] on icon at bounding box center [366, 63] width 8 height 8
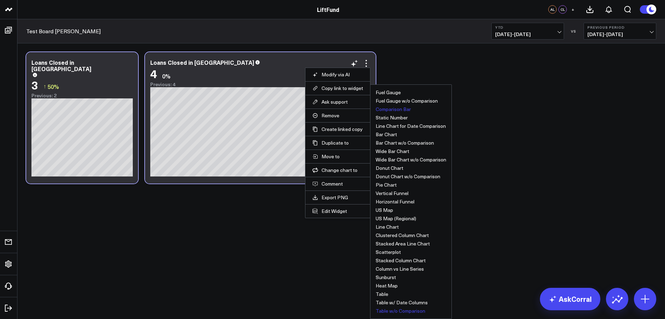
click at [385, 311] on button "Table w/o Comparison" at bounding box center [401, 310] width 50 height 5
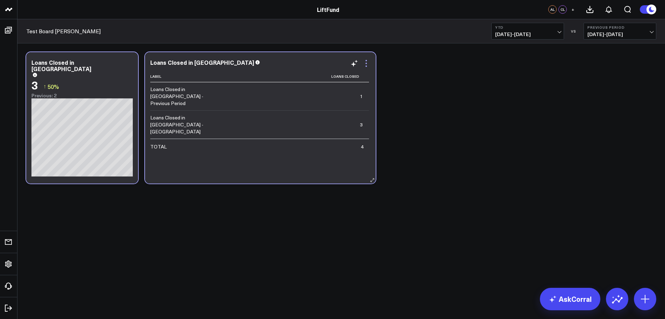
click at [366, 62] on icon at bounding box center [366, 63] width 8 height 8
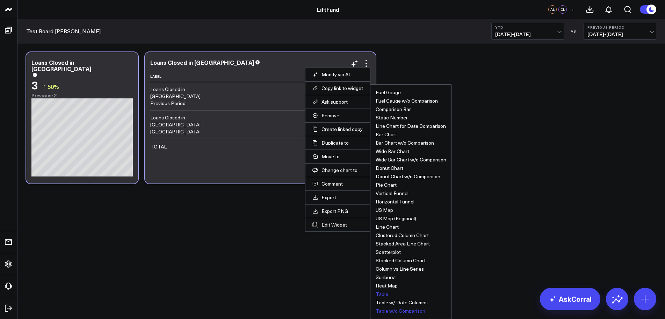
click at [382, 292] on button "Table" at bounding box center [382, 293] width 13 height 5
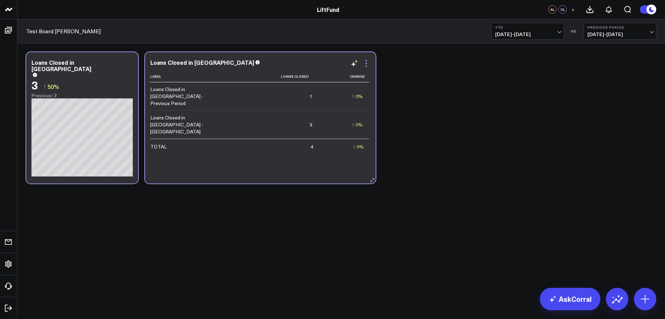
click at [364, 60] on icon at bounding box center [366, 63] width 8 height 8
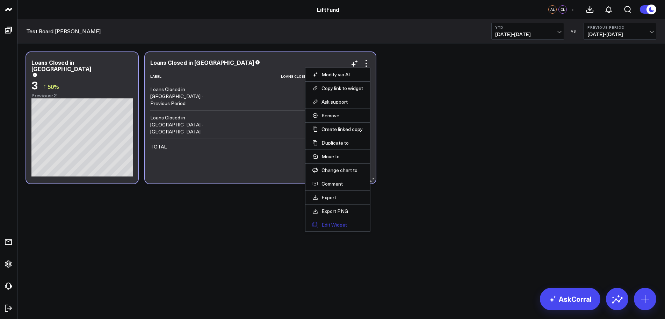
click at [330, 227] on button "Edit Widget" at bounding box center [338, 224] width 51 height 6
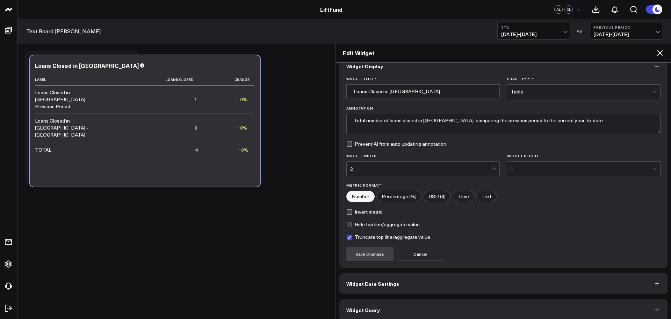
scroll to position [19, 0]
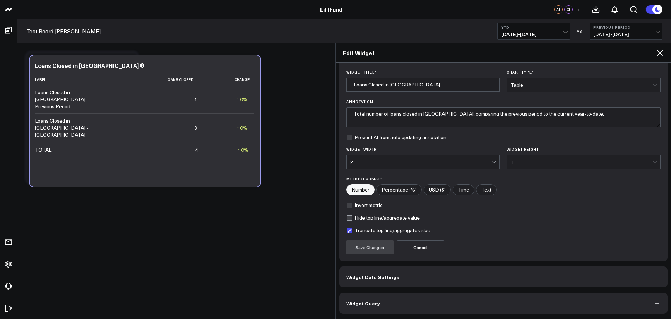
click at [358, 305] on span "Widget Query" at bounding box center [363, 303] width 34 height 6
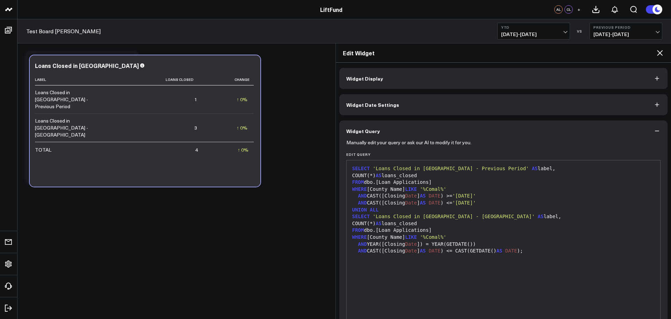
scroll to position [49, 0]
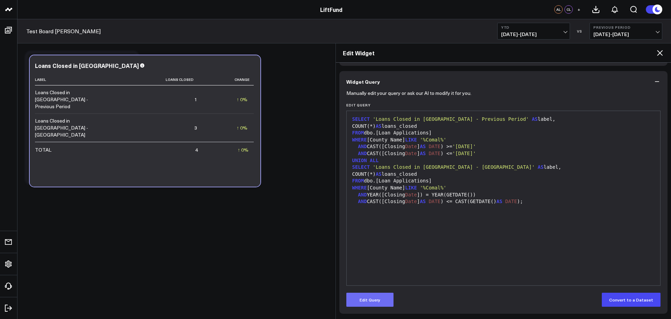
click at [373, 301] on button "Edit Query" at bounding box center [369, 299] width 47 height 14
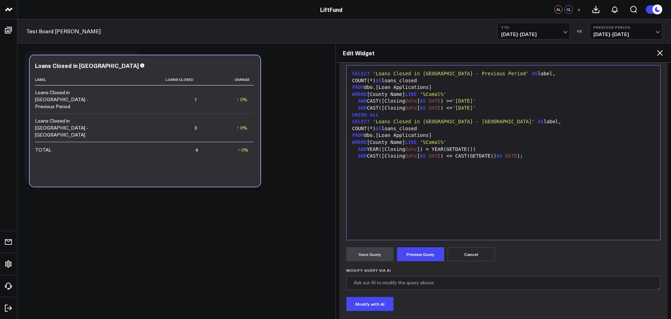
scroll to position [78, 0]
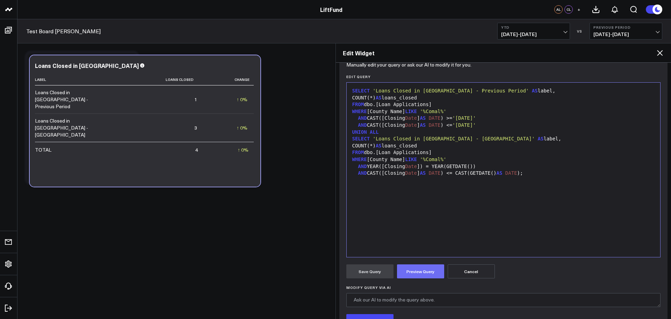
click at [419, 271] on button "Preview Query" at bounding box center [420, 271] width 47 height 14
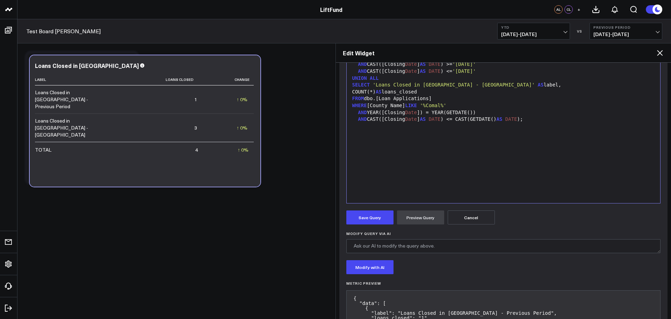
scroll to position [73, 0]
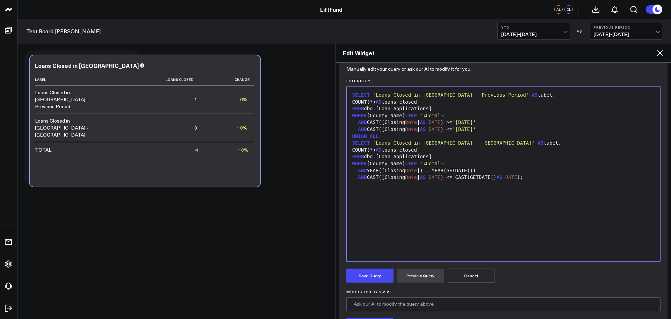
drag, startPoint x: 267, startPoint y: 283, endPoint x: 262, endPoint y: 285, distance: 5.4
click at [267, 284] on body "LiftFund LiftFund AL CL + Test Board Alex YTD [DATE] - [DATE] VS Previous Perio…" at bounding box center [335, 159] width 671 height 319
